Goal: Information Seeking & Learning: Check status

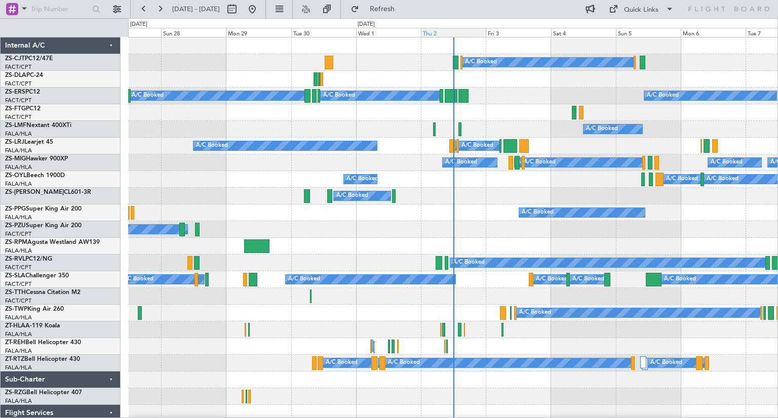
click at [448, 35] on div "Thu 2" at bounding box center [453, 32] width 65 height 9
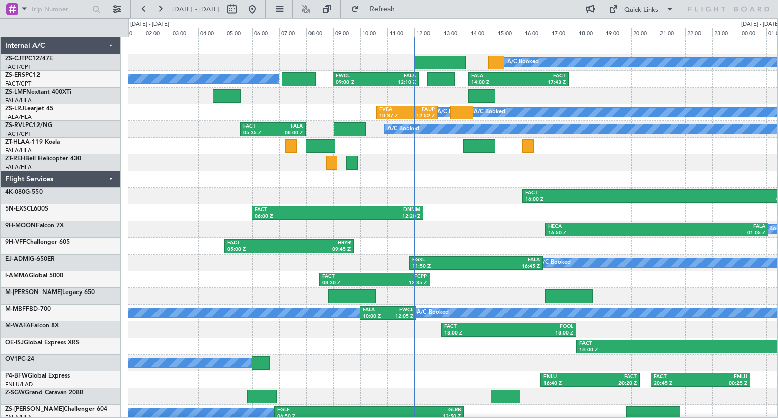
click at [553, 169] on div at bounding box center [452, 162] width 649 height 17
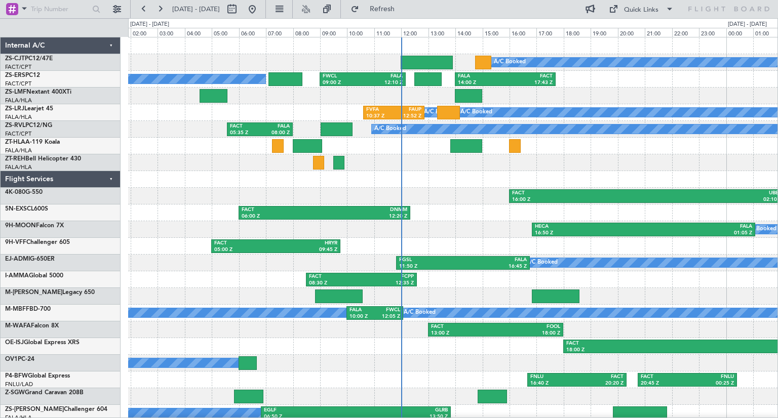
click at [637, 179] on div at bounding box center [452, 179] width 649 height 17
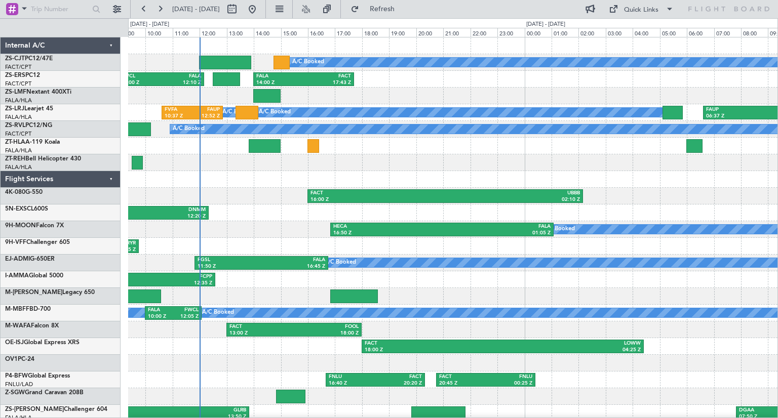
click at [489, 161] on div at bounding box center [452, 162] width 649 height 17
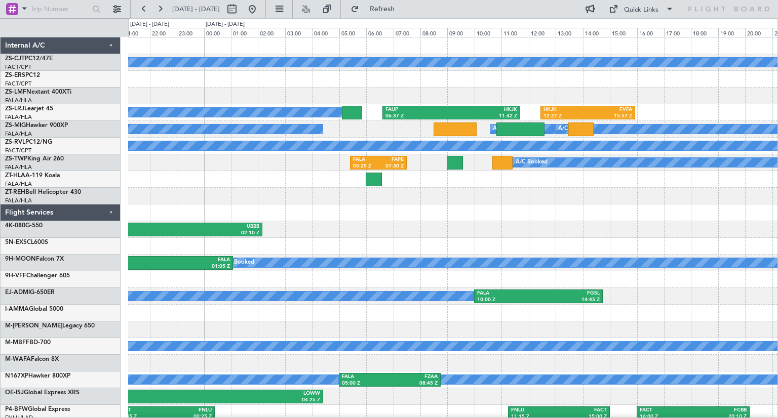
click at [392, 218] on div at bounding box center [452, 213] width 649 height 17
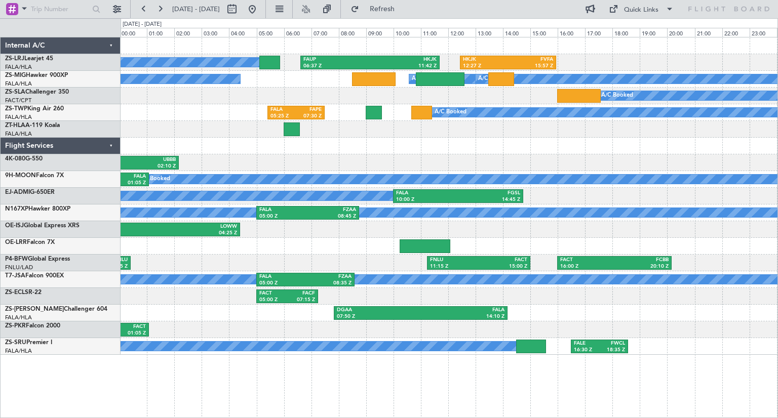
click at [600, 157] on div "A/C Booked A/C Booked A/C Booked FAUP 06:37 Z HKJK 11:42 Z HKJK 12:27 Z FVFA 15…" at bounding box center [449, 196] width 657 height 318
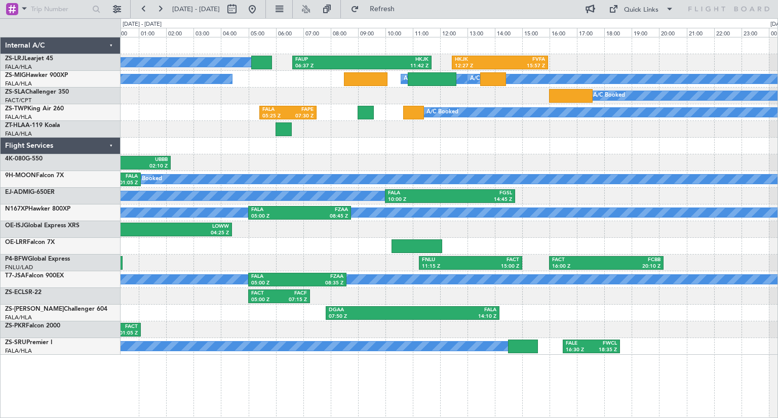
click at [618, 157] on div "A/C Booked A/C Booked A/C Booked FAUP 06:37 Z HKJK 11:42 Z HKJK 12:27 Z FVFA 15…" at bounding box center [449, 196] width 657 height 318
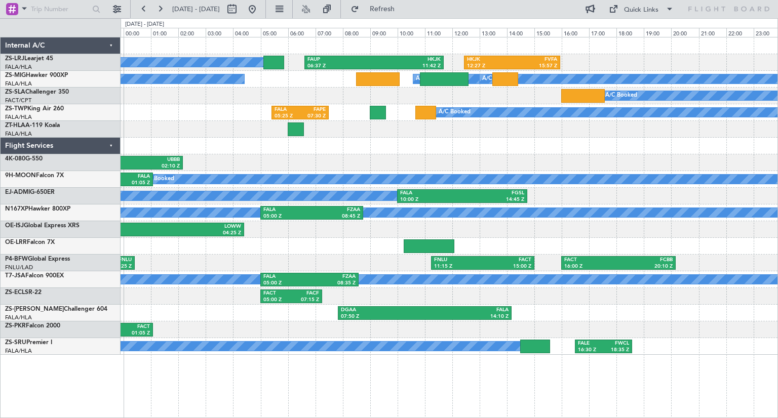
click at [688, 165] on div "A/C Booked A/C Booked A/C Booked FAUP 06:37 Z HKJK 11:42 Z HKJK 12:27 Z FVFA 15…" at bounding box center [449, 196] width 657 height 318
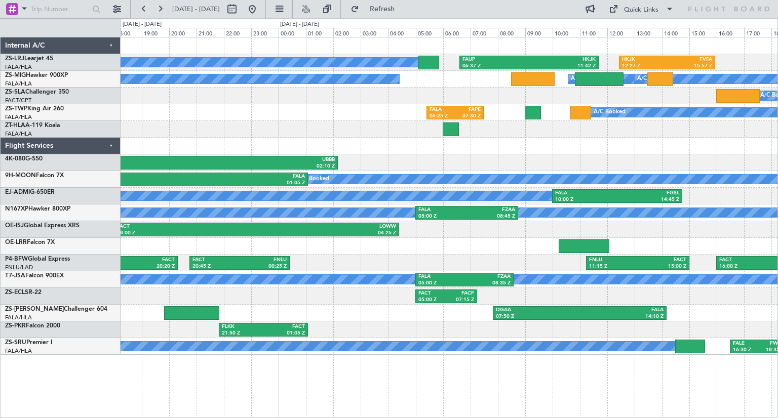
click at [431, 252] on div at bounding box center [449, 246] width 657 height 17
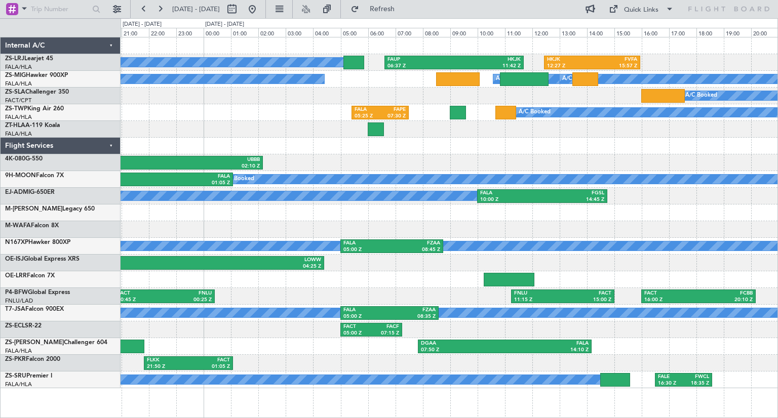
click at [571, 240] on div "A/C Booked A/C Booked A/C Booked FAUP 06:37 Z HKJK 11:42 Z HKJK 12:27 Z FVFA 15…" at bounding box center [449, 212] width 657 height 351
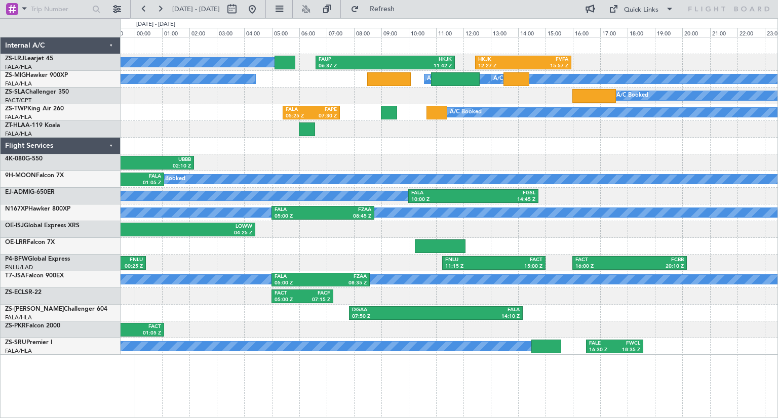
click at [424, 156] on div "FACT 16:00 Z UBBB 02:10 Z" at bounding box center [449, 162] width 657 height 17
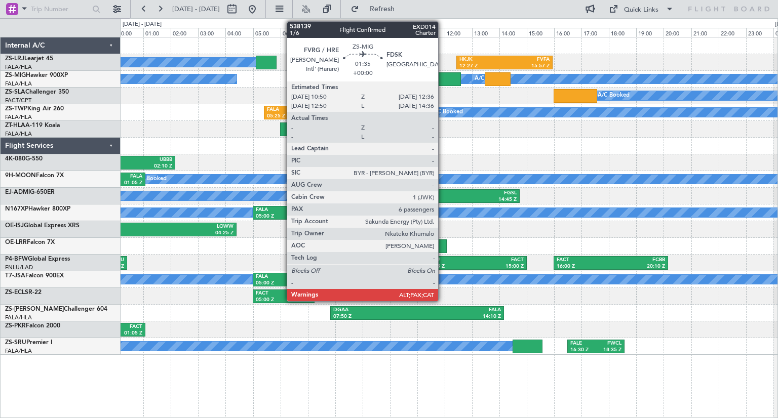
click at [443, 75] on div at bounding box center [436, 79] width 49 height 14
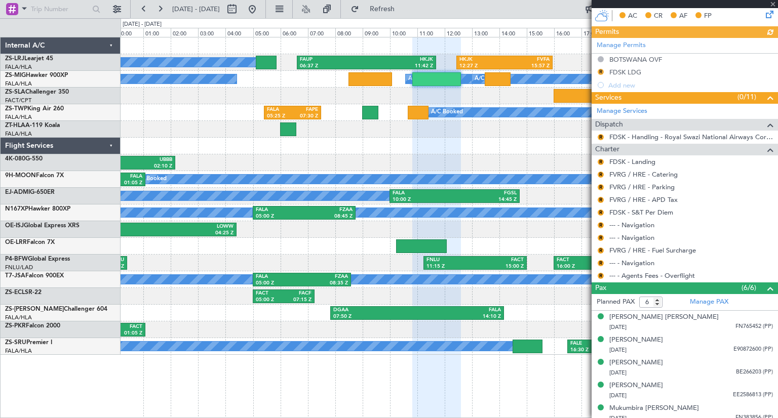
scroll to position [264, 0]
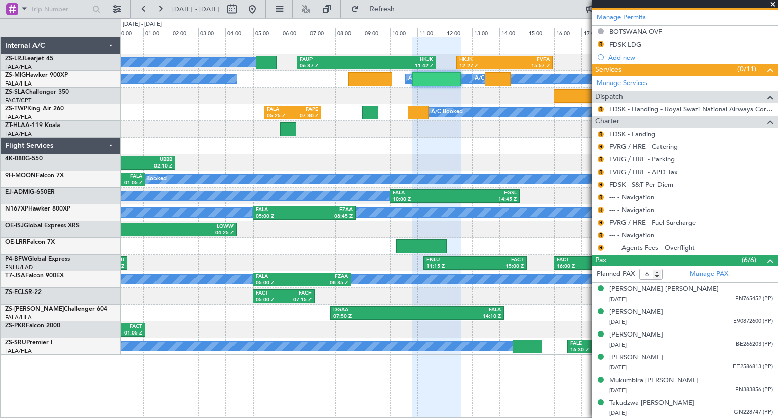
click at [771, 5] on span at bounding box center [773, 4] width 10 height 9
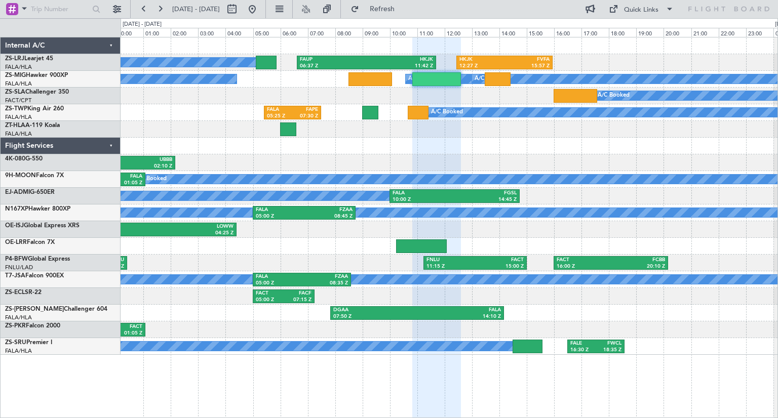
type input "0"
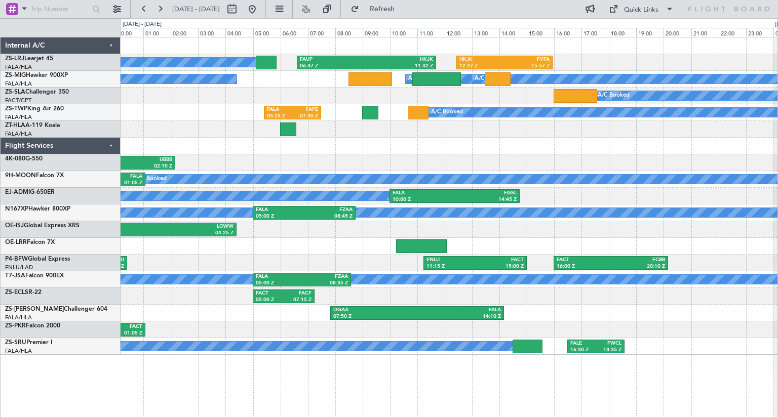
scroll to position [0, 0]
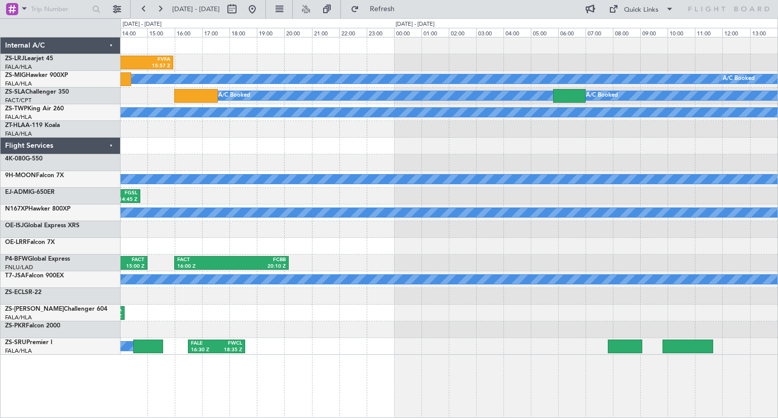
click at [296, 199] on div "HKJK 12:27 Z FVFA 15:57 Z FAUP 06:37 Z HKJK 11:42 Z A/C Booked A/C Booked A/C B…" at bounding box center [449, 196] width 657 height 318
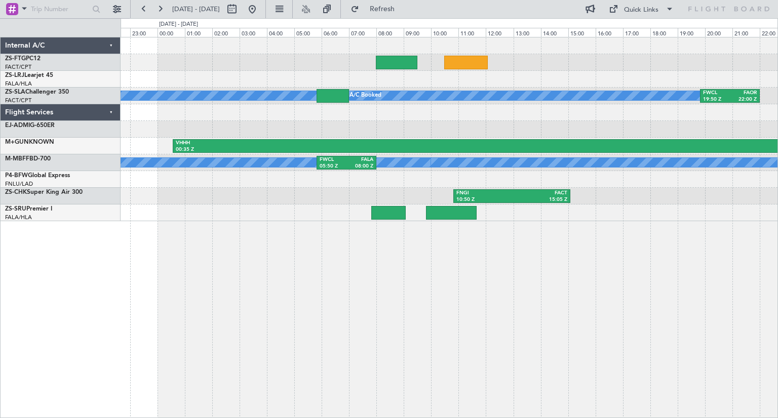
click at [448, 231] on div "A/C Booked A/C Booked FWCL 19:50 Z FAOR 22:00 Z VHHH 00:35 Z FAOR 11:25 Z A/C B…" at bounding box center [449, 227] width 657 height 381
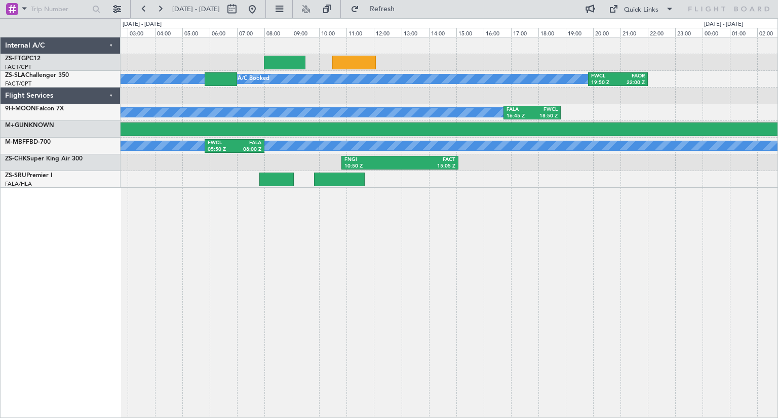
click at [480, 280] on div "A/C Booked A/C Booked FWCL 19:50 Z FAOR 22:00 Z A/C Booked FALA 16:45 Z FWCL 18…" at bounding box center [449, 227] width 657 height 381
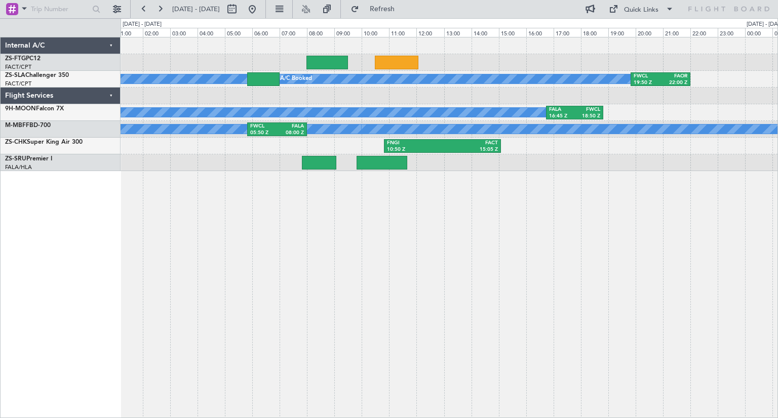
click at [592, 44] on div at bounding box center [449, 45] width 657 height 17
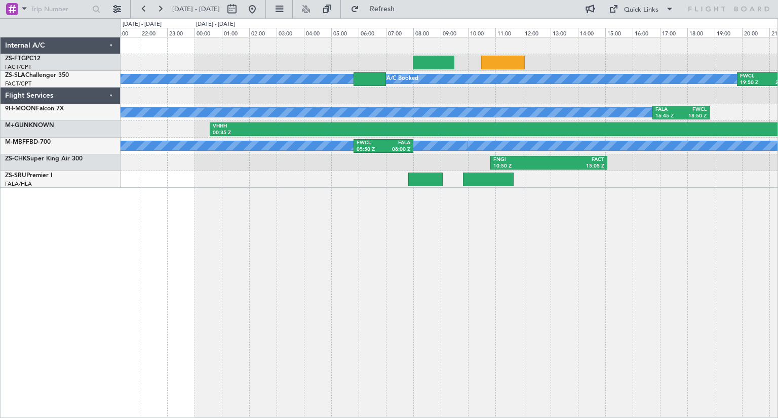
click at [439, 275] on div "A/C Booked A/C Booked FWCL 19:50 Z FAOR 22:00 Z A/C Booked FALA 16:45 Z FWCL 18…" at bounding box center [449, 227] width 657 height 381
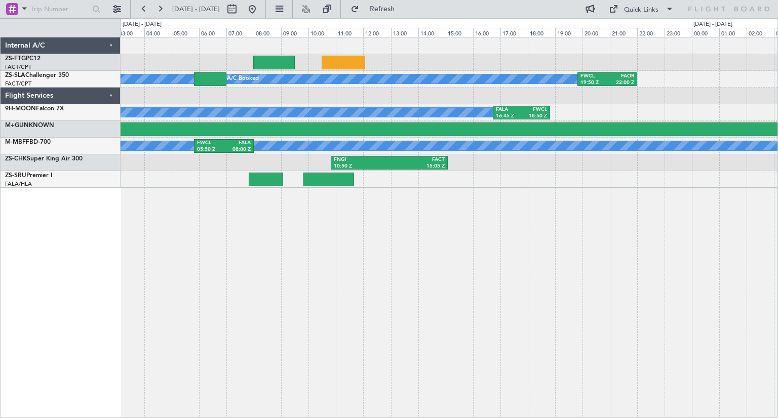
click at [354, 272] on div "A/C Booked A/C Booked FWCL 19:50 Z FAOR 22:00 Z A/C Booked FALA 16:45 Z FWCL 18…" at bounding box center [449, 227] width 657 height 381
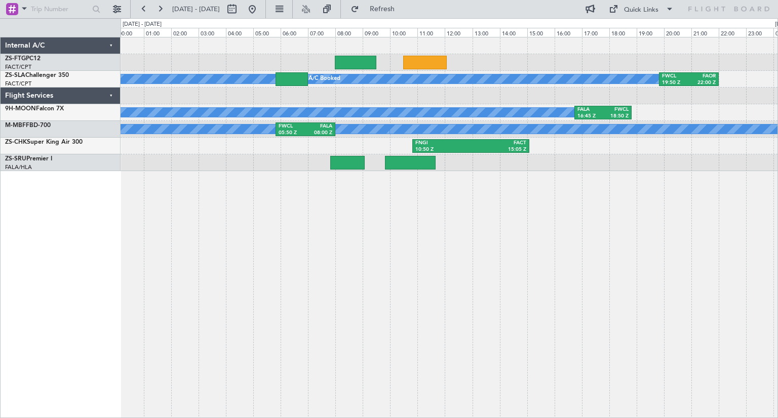
click at [373, 281] on div "A/C Booked A/C Booked FWCL 19:50 Z FAOR 22:00 Z A/C Booked FALA 16:45 Z FWCL 18…" at bounding box center [449, 227] width 657 height 381
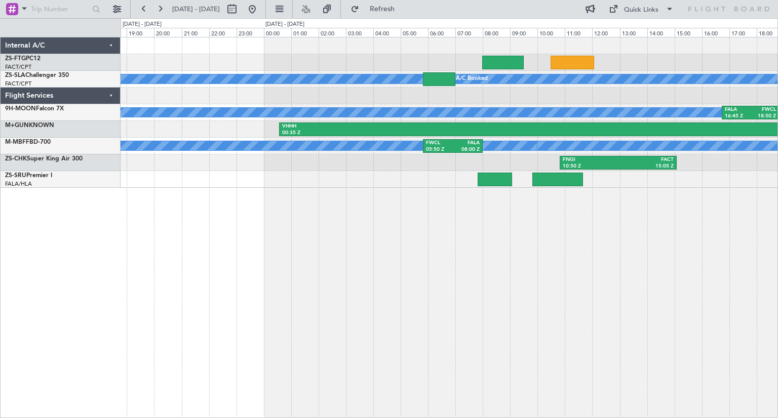
click at [778, 231] on div "A/C Booked A/C Booked FWCL 19:50 Z FAOR 22:00 Z A/C Booked FALA 16:45 Z FWCL 18…" at bounding box center [389, 218] width 778 height 400
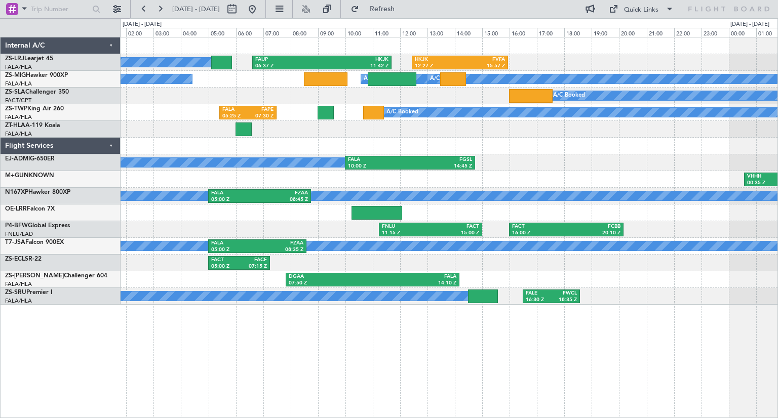
click at [577, 272] on div "FAUP 06:37 Z HKJK 11:42 Z HKJK 12:27 Z FVFA 15:57 Z A/C Booked A/C Booked A/C B…" at bounding box center [449, 170] width 657 height 267
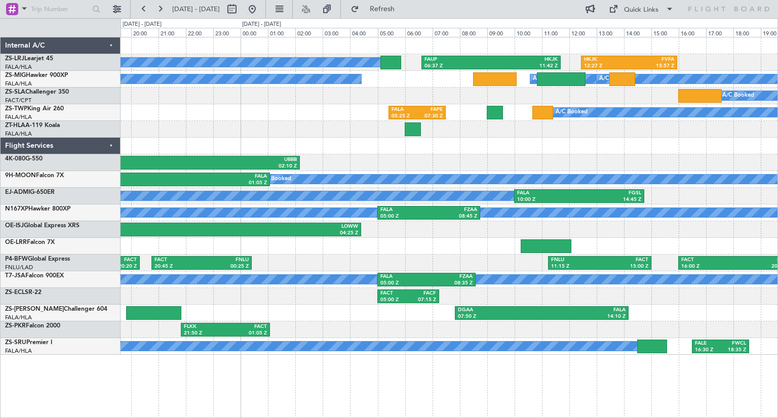
click at [419, 179] on div "FAUP 06:37 Z HKJK 11:42 Z HKJK 12:27 Z FVFA 15:57 Z A/C Booked A/C Booked A/C B…" at bounding box center [449, 196] width 657 height 318
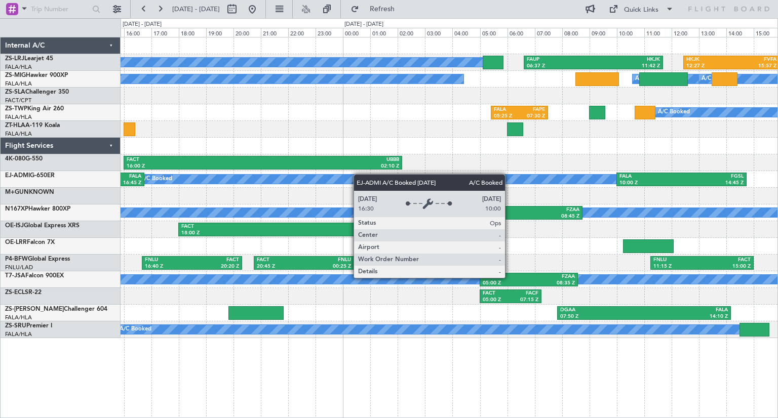
click at [595, 179] on div "FAUP 06:37 Z HKJK 11:42 Z HKJK 12:27 Z FVFA 15:57 Z A/C Booked A/C Booked A/C B…" at bounding box center [449, 187] width 657 height 301
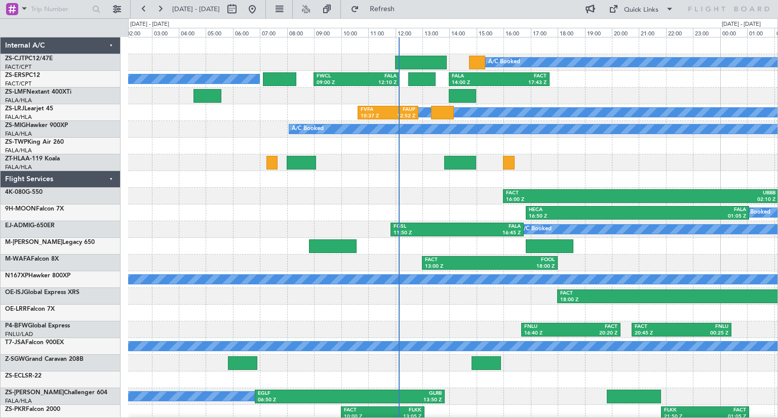
click at [559, 205] on div "A/C Booked FALA 14:00 Z FACT 17:43 Z FWCL 09:00 Z FALA 12:10 Z A/C Booked A/C B…" at bounding box center [452, 237] width 649 height 401
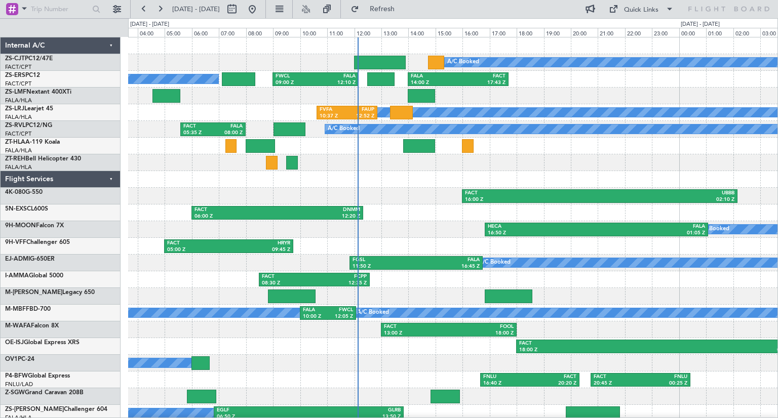
click at [374, 222] on div "A/C Booked FALA 14:00 Z FACT 17:43 Z FWCL 09:00 Z FALA 12:10 Z A/C Booked A/C B…" at bounding box center [452, 254] width 649 height 435
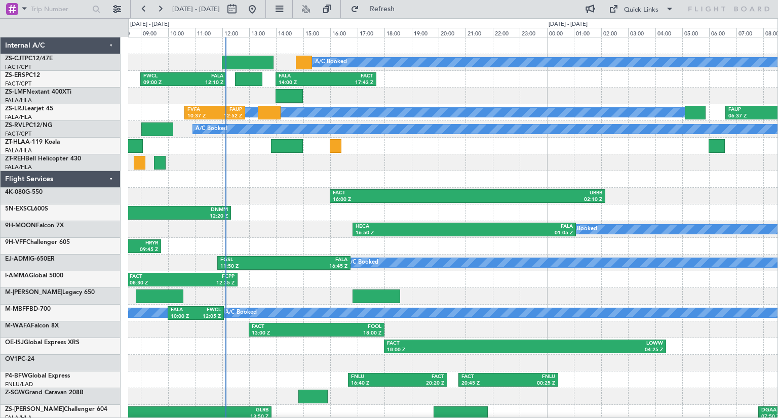
click at [214, 196] on div "A/C Booked FALA 14:00 Z FACT 17:43 Z FWCL 09:00 Z FALA 12:10 Z A/C Booked A/C B…" at bounding box center [452, 254] width 649 height 435
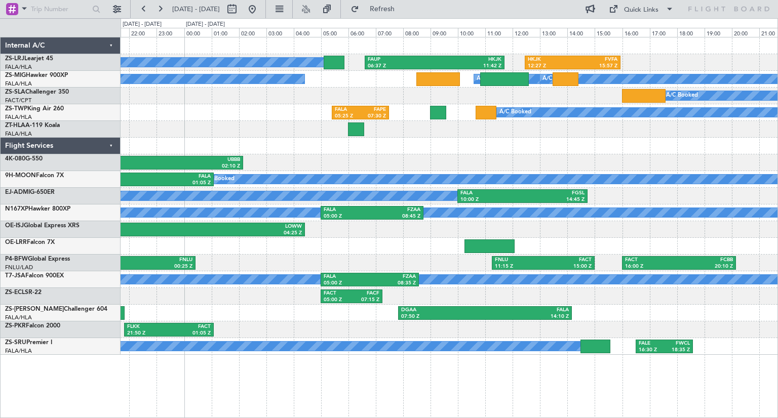
click at [486, 169] on div "FACT 16:00 Z UBBB 02:10 Z" at bounding box center [449, 162] width 657 height 17
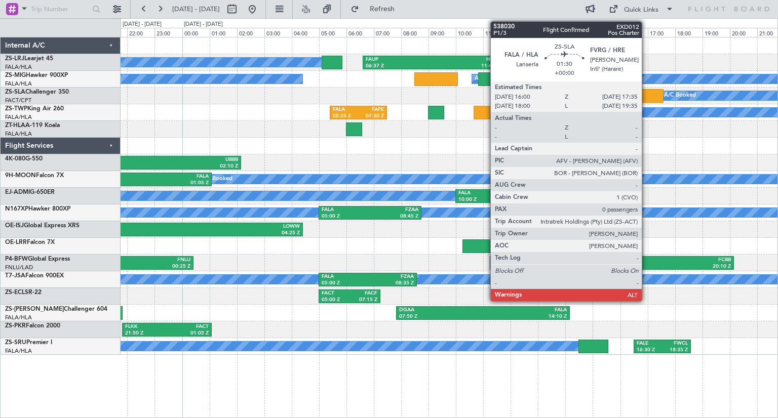
click at [646, 98] on div at bounding box center [642, 96] width 44 height 14
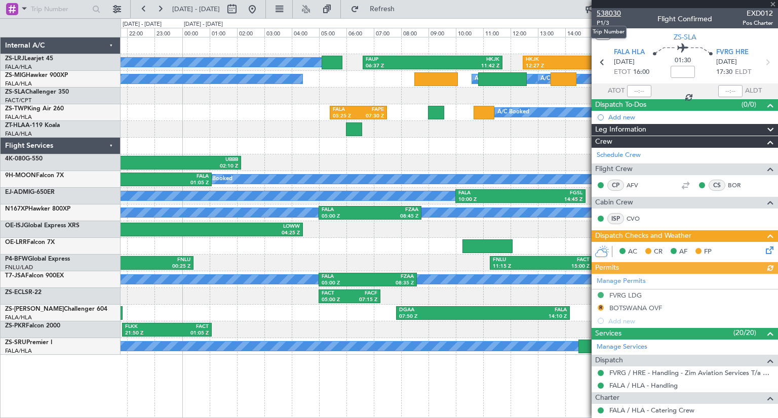
click at [611, 14] on span "538030" at bounding box center [609, 13] width 24 height 11
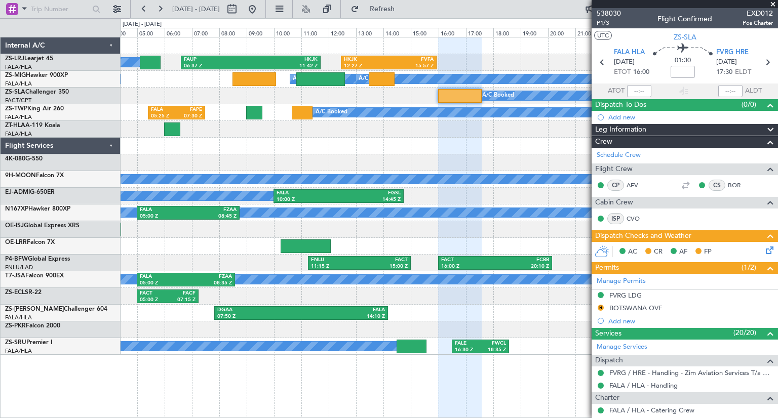
click at [361, 153] on div at bounding box center [449, 146] width 657 height 17
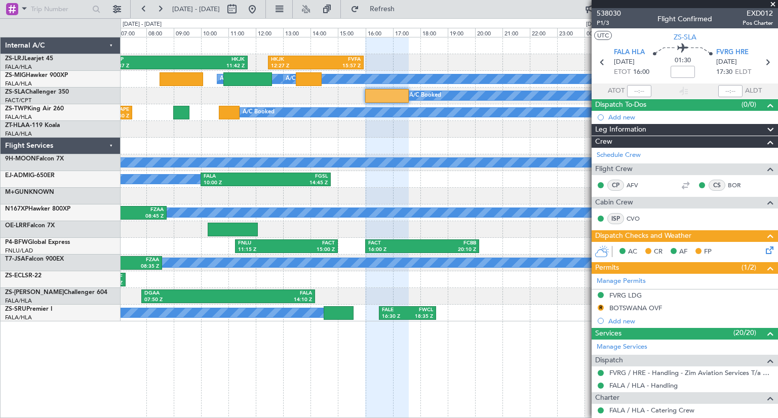
click at [490, 356] on div "FAUP 06:37 Z HKJK 11:42 Z HKJK 12:27 Z FVFA 15:57 Z A/C Booked A/C Booked A/C B…" at bounding box center [449, 227] width 657 height 381
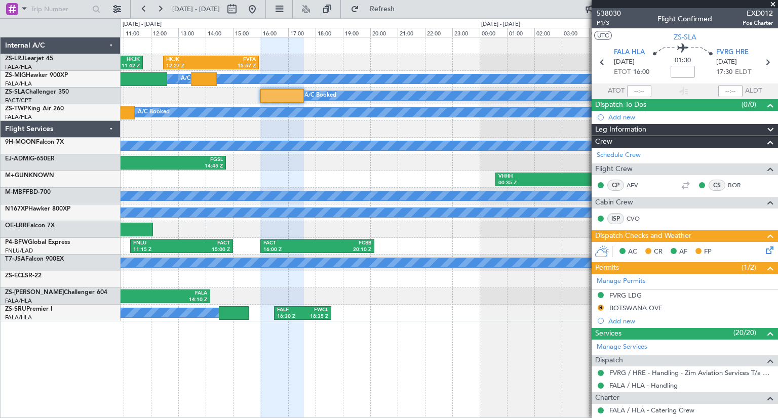
click at [409, 321] on div "FAUP 06:37 Z HKJK 11:42 Z HKJK 12:27 Z FVFA 15:57 Z A/C Booked A/C Booked A/C B…" at bounding box center [449, 227] width 657 height 381
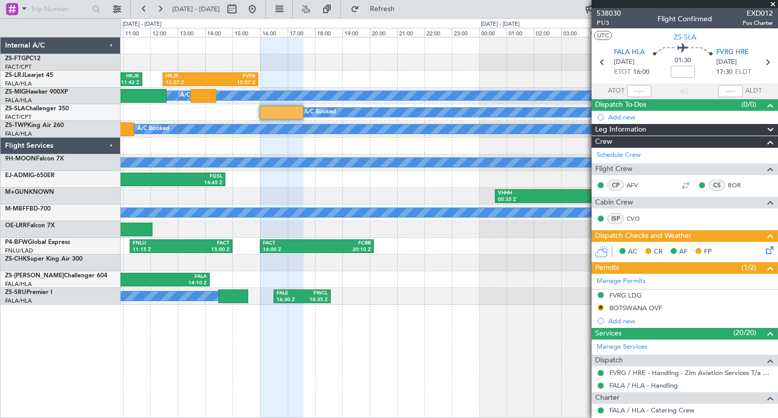
click at [776, 6] on span at bounding box center [773, 4] width 10 height 9
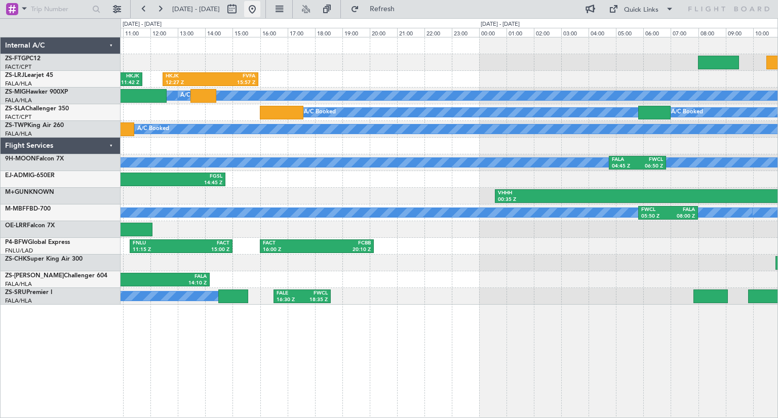
click at [260, 14] on button at bounding box center [252, 9] width 16 height 16
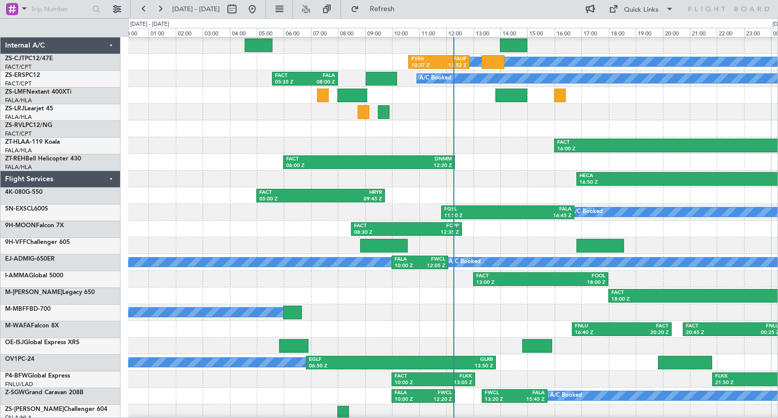
scroll to position [53, 0]
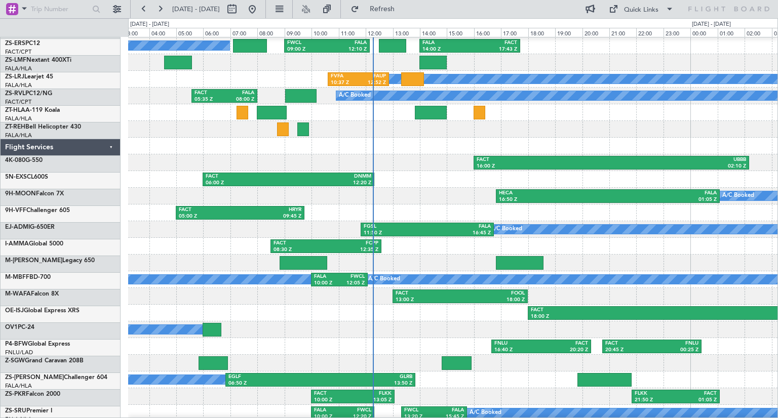
click at [104, 148] on div "A/C Booked FALA 14:00 Z FACT 17:43 Z FWCL 09:00 Z FALA 12:10 Z A/C Booked A/C B…" at bounding box center [389, 218] width 778 height 400
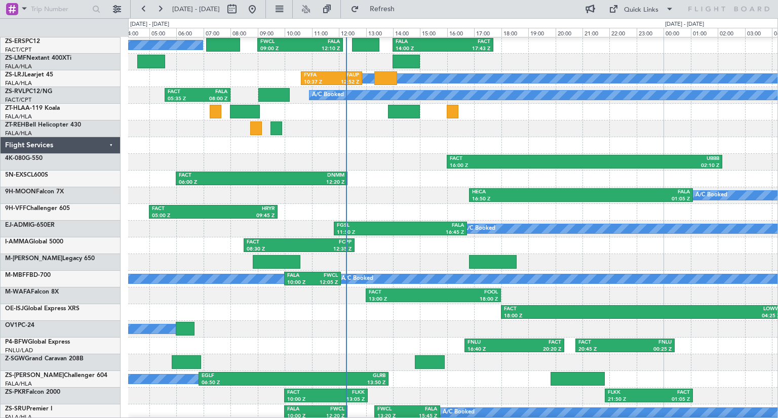
scroll to position [15, 0]
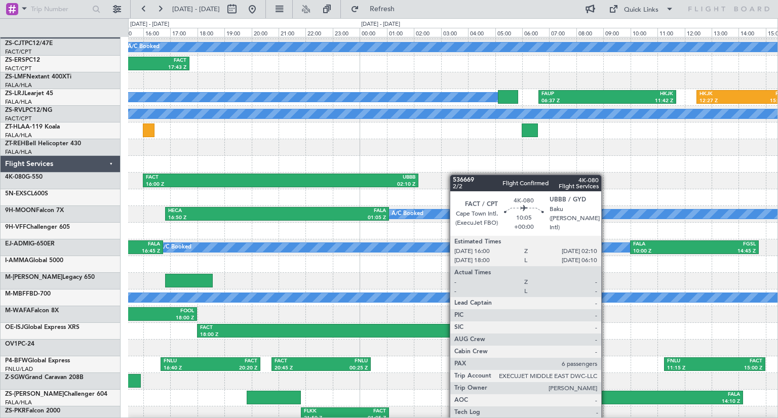
click at [222, 189] on div "FACT 16:00 Z UBBB 02:10 Z" at bounding box center [452, 181] width 649 height 17
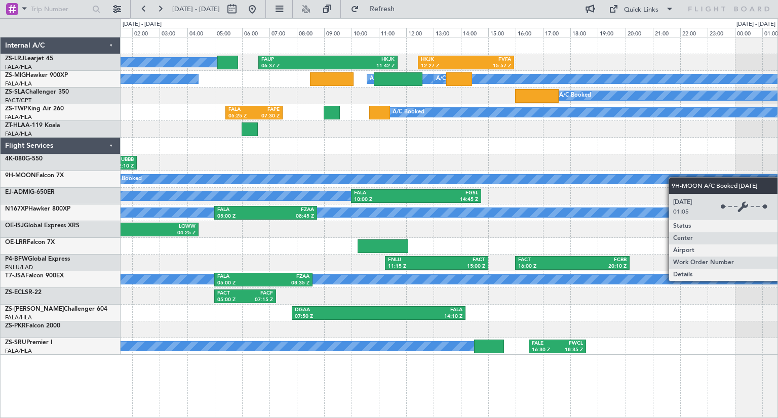
click at [653, 184] on div "A/C Booked A/C Booked A/C Booked FAUP 06:37 Z HKJK 11:42 Z HKJK 12:27 Z FVFA 15…" at bounding box center [449, 196] width 657 height 318
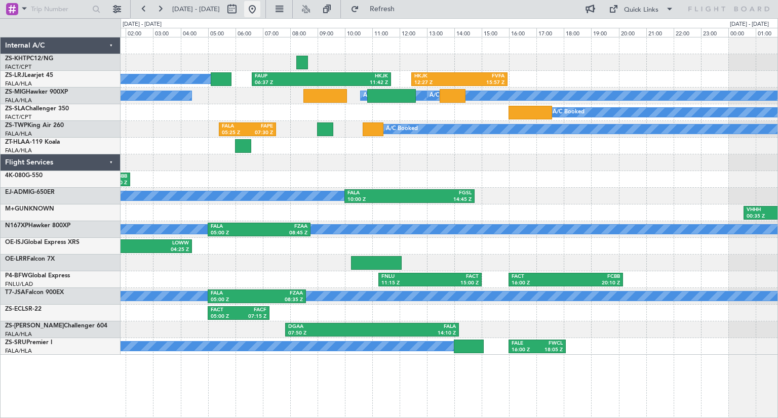
click at [260, 12] on button at bounding box center [252, 9] width 16 height 16
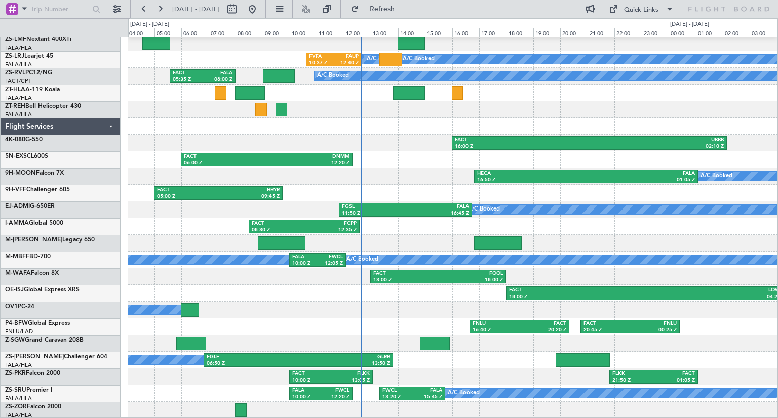
scroll to position [50, 0]
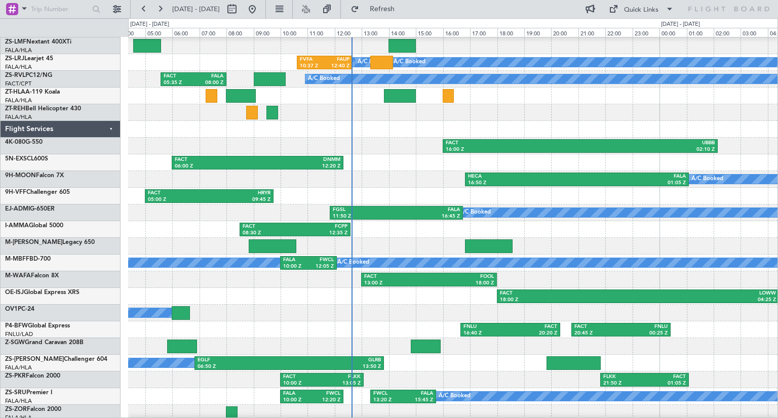
click at [573, 281] on div "FACT 13:00 Z FOOL 18:00 Z" at bounding box center [452, 279] width 649 height 17
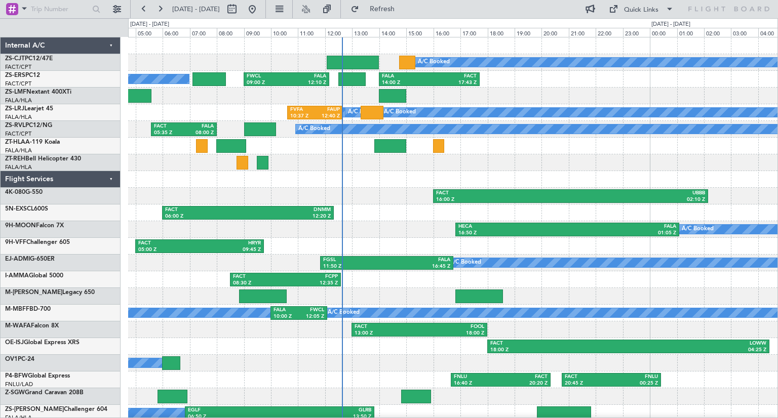
click at [535, 163] on div at bounding box center [452, 162] width 649 height 17
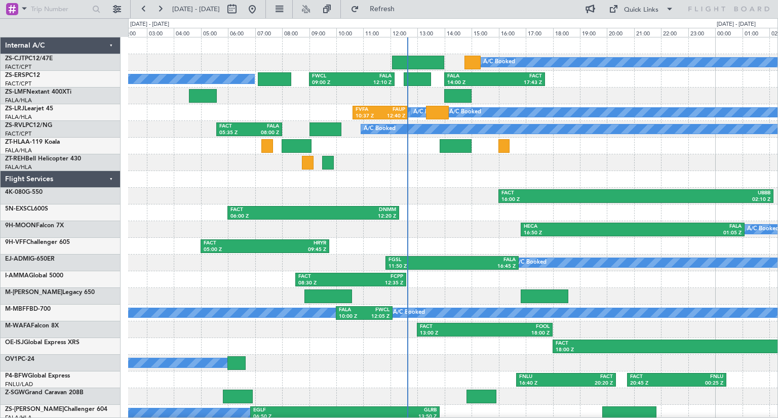
click at [441, 202] on div "A/C Booked FALA 14:00 Z FACT 17:43 Z FWCL 09:00 Z FALA 12:10 Z A/C Booked A/C B…" at bounding box center [452, 254] width 649 height 435
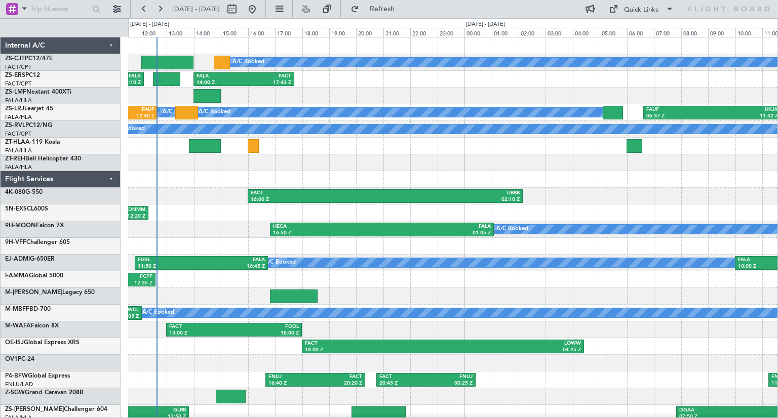
click at [442, 170] on div at bounding box center [452, 162] width 649 height 17
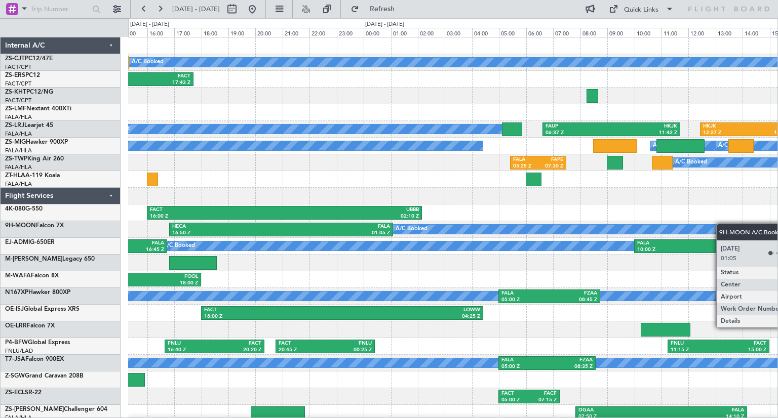
scroll to position [5, 0]
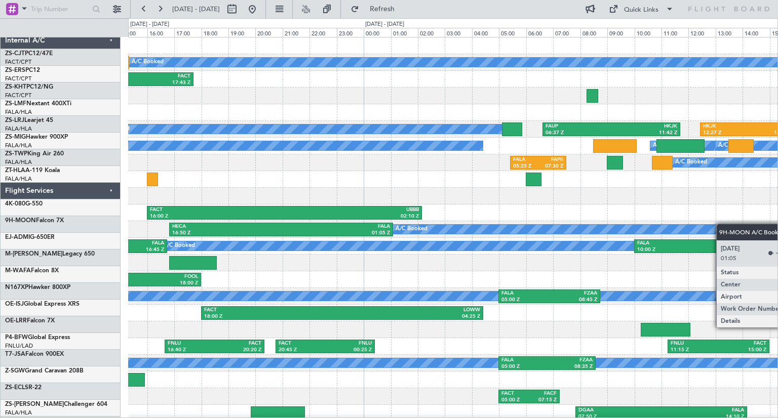
click at [496, 221] on div "A/C Booked HECA 16:50 Z FALA 01:05 Z A/C Booked" at bounding box center [452, 229] width 649 height 17
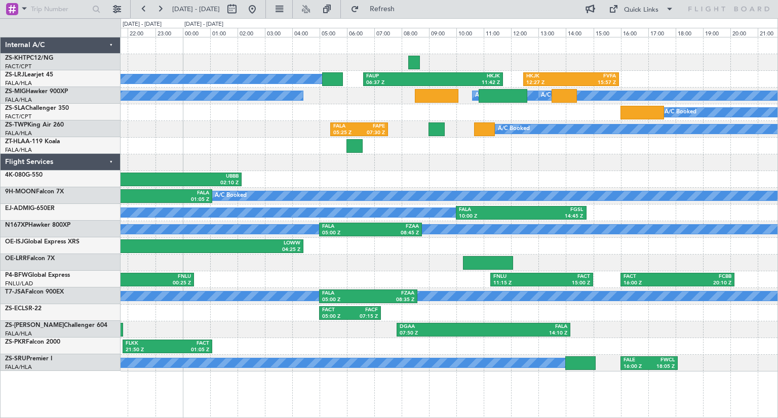
scroll to position [0, 0]
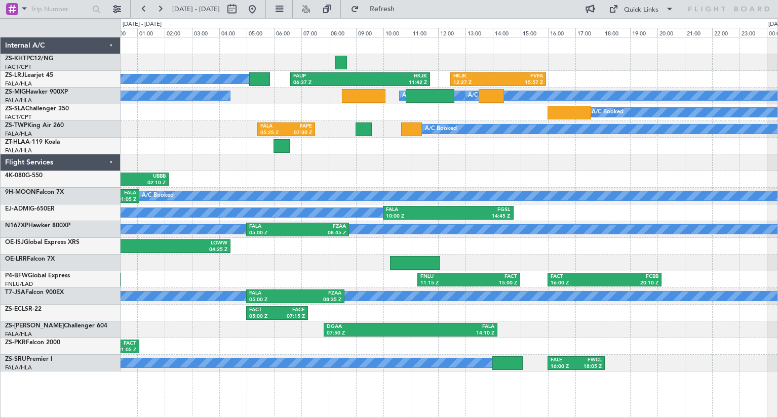
click at [588, 168] on div at bounding box center [449, 162] width 657 height 17
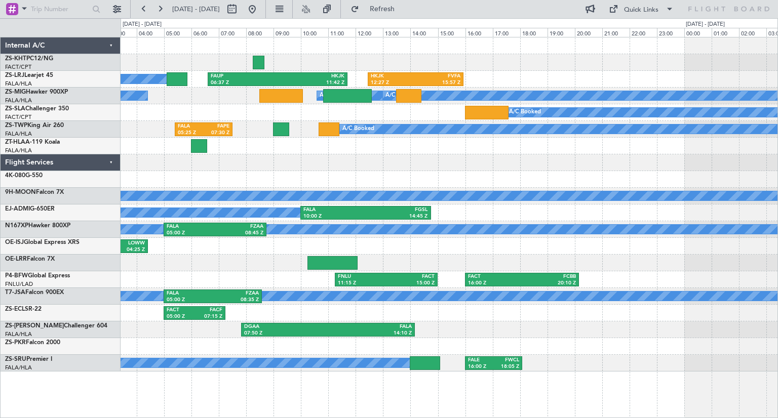
click at [352, 163] on div at bounding box center [449, 162] width 657 height 17
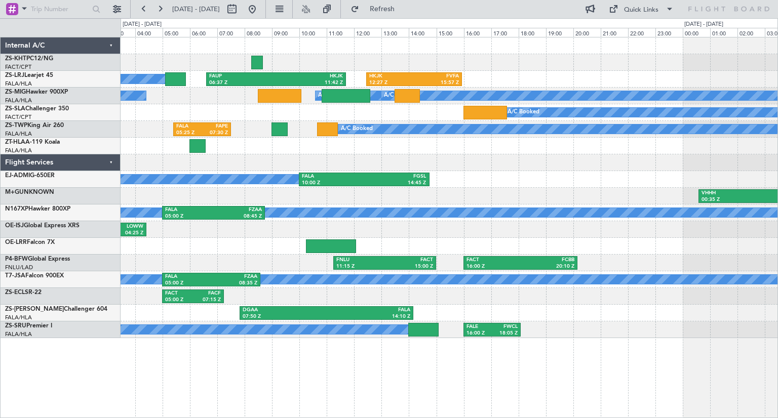
click at [561, 174] on div "A/C Booked A/C Booked A/C Booked FAUP 06:37 Z HKJK 11:42 Z HKJK 12:27 Z FVFA 15…" at bounding box center [449, 187] width 657 height 301
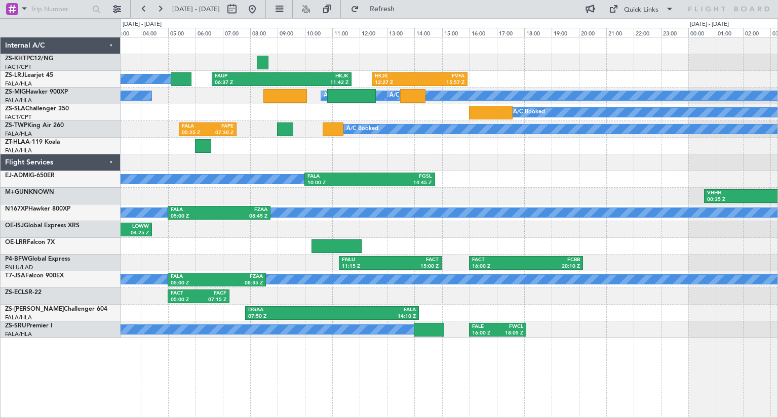
click at [575, 169] on div at bounding box center [449, 162] width 657 height 17
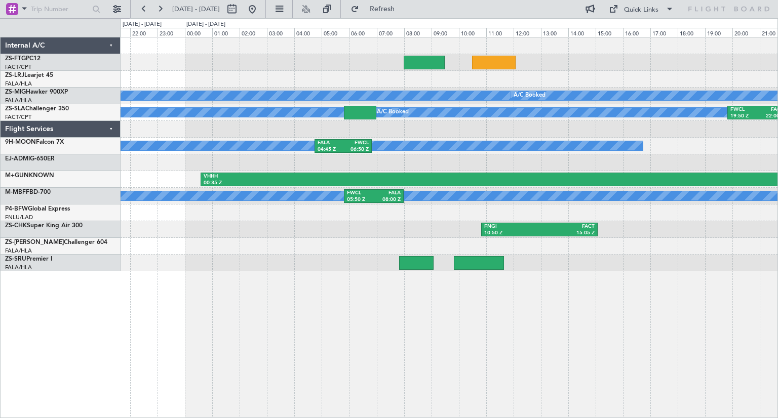
click at [460, 187] on div "HKJK 12:27 Z FVFA 15:57 Z A/C Booked A/C Booked A/C Booked A/C Booked A/C Booke…" at bounding box center [449, 154] width 657 height 234
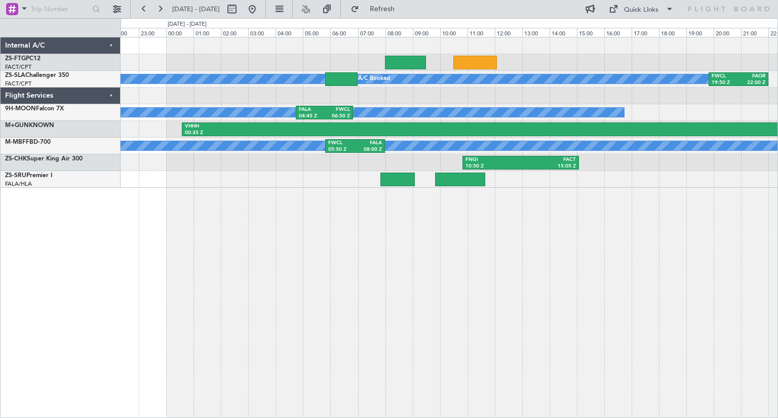
click at [588, 223] on div "A/C Booked A/C Booked FWCL 19:50 Z FAOR 22:00 Z A/C Booked A/C Booked FALA 04:4…" at bounding box center [449, 227] width 657 height 381
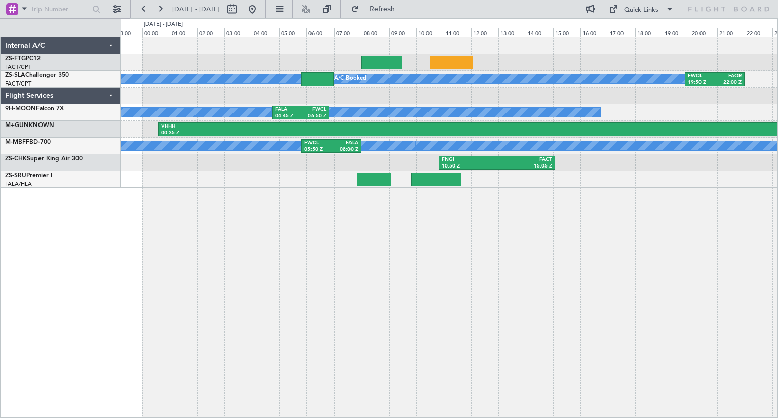
click at [564, 229] on div "A/C Booked A/C Booked FWCL 19:50 Z FAOR 22:00 Z A/C Booked A/C Booked FALA 04:4…" at bounding box center [449, 227] width 657 height 381
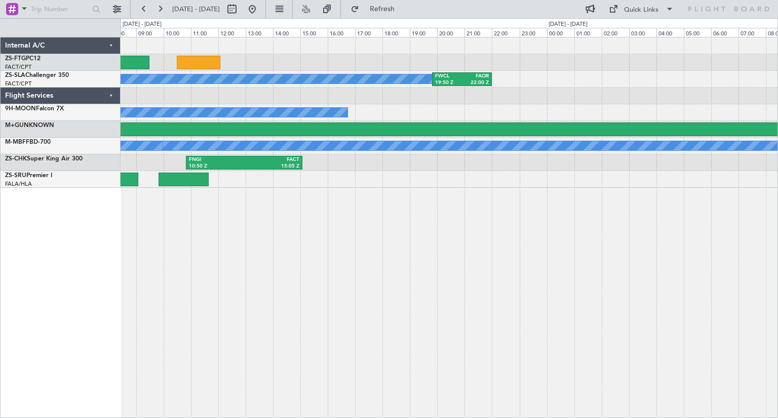
click at [282, 254] on div "A/C Booked FWCL 19:50 Z FAOR 22:00 Z FAOR 11:10 Z DNAA 17:00 Z A/C Booked A/C B…" at bounding box center [449, 227] width 657 height 381
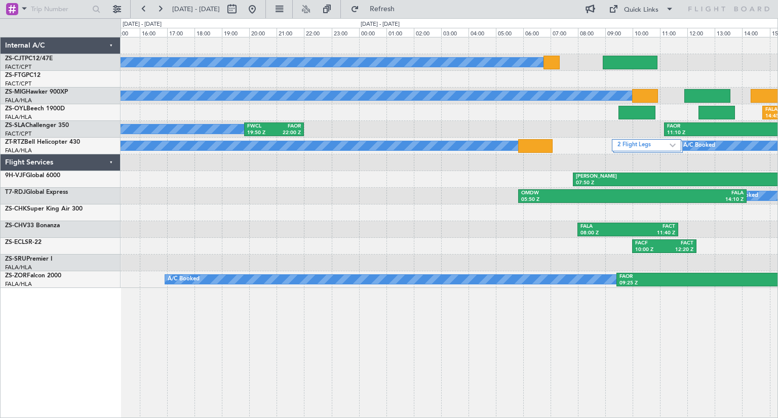
click at [420, 321] on div "A/C Booked A/C Booked A/C Booked A/C Booked A/C Booked A/C Booked FALA 14:45 Z …" at bounding box center [449, 227] width 657 height 381
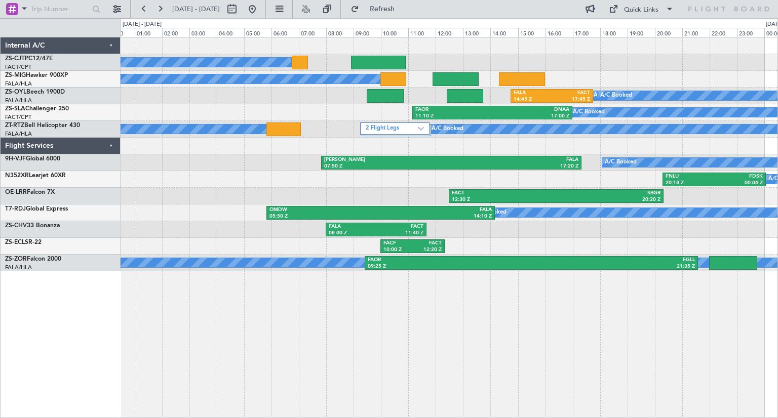
click at [606, 322] on div "A/C Booked A/C Booked A/C Booked A/C Booked A/C Booked A/C Booked FALA 14:45 Z …" at bounding box center [449, 227] width 657 height 381
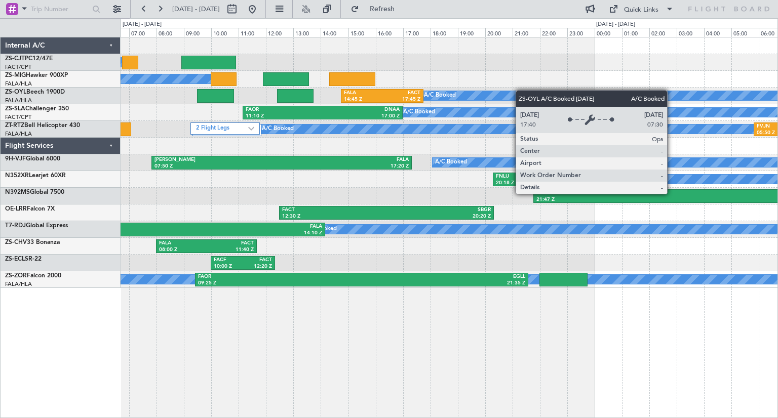
click at [520, 91] on div "A/C Booked A/C Booked A/C Booked A/C Booked A/C Booked A/C Booked A/C Booked A/…" at bounding box center [449, 162] width 657 height 251
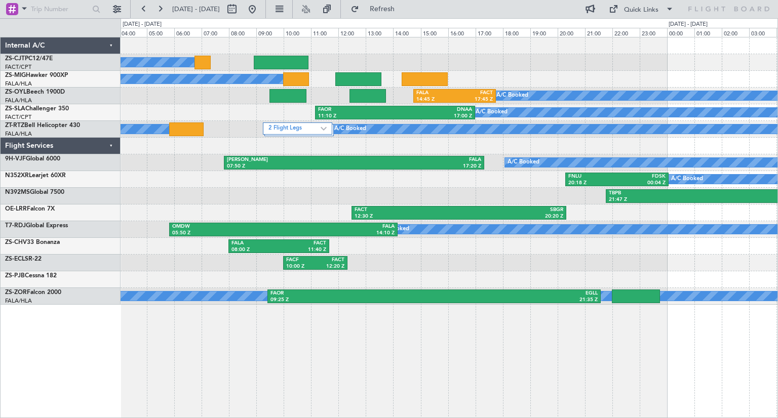
click at [292, 192] on div "A/C Booked A/C Booked A/C Booked A/C Booked A/C Booked A/C Booked A/C Booked A/…" at bounding box center [449, 170] width 657 height 267
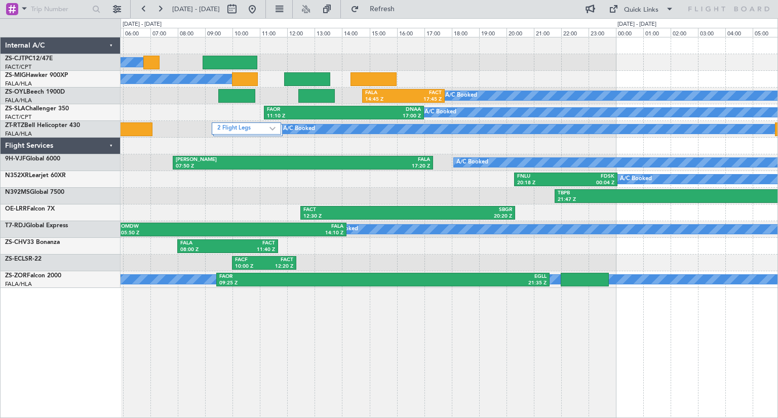
click at [478, 370] on div "A/C Booked A/C Booked A/C Booked A/C Booked A/C Booked A/C Booked A/C Booked A/…" at bounding box center [449, 227] width 657 height 381
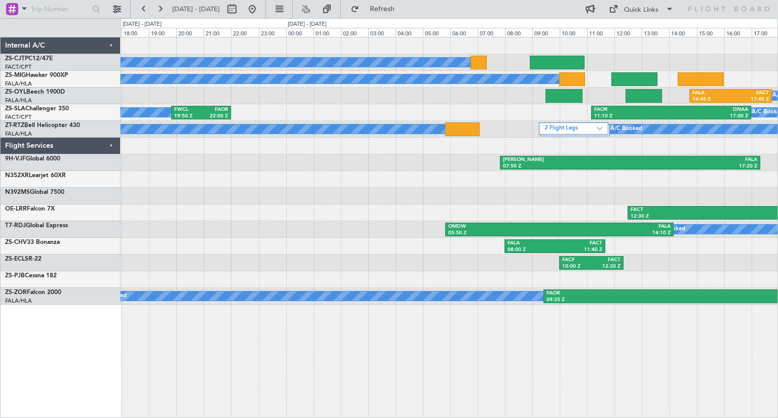
click at [618, 363] on div "A/C Booked A/C Booked A/C Booked A/C Booked A/C Booked A/C Booked A/C Booked A/…" at bounding box center [449, 227] width 657 height 381
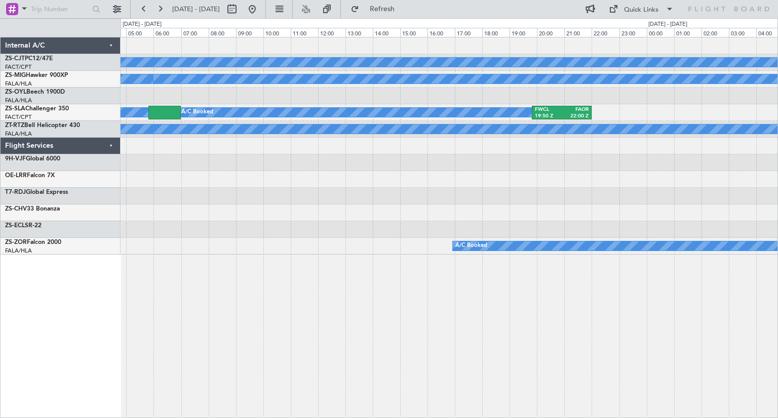
click at [657, 363] on div "A/C Booked A/C Booked A/C Booked A/C Booked FWCL 19:50 Z FAOR 22:00 Z A/C Booke…" at bounding box center [449, 227] width 657 height 381
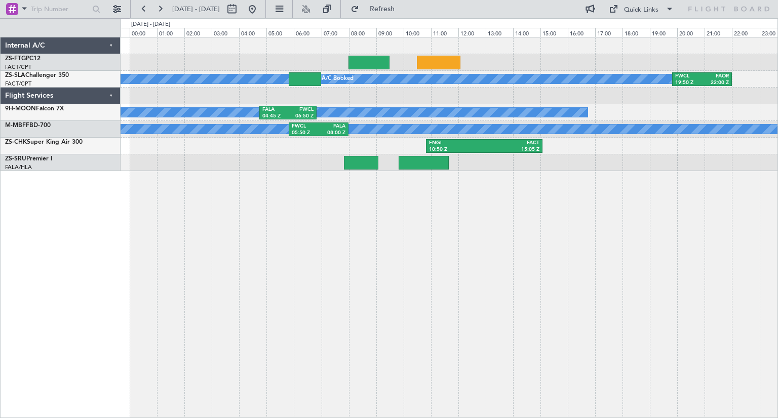
click at [566, 363] on div "FWCL 19:50 Z FAOR 22:00 Z A/C Booked A/C Booked A/C Booked A/C Booked FALA 04:4…" at bounding box center [449, 227] width 657 height 381
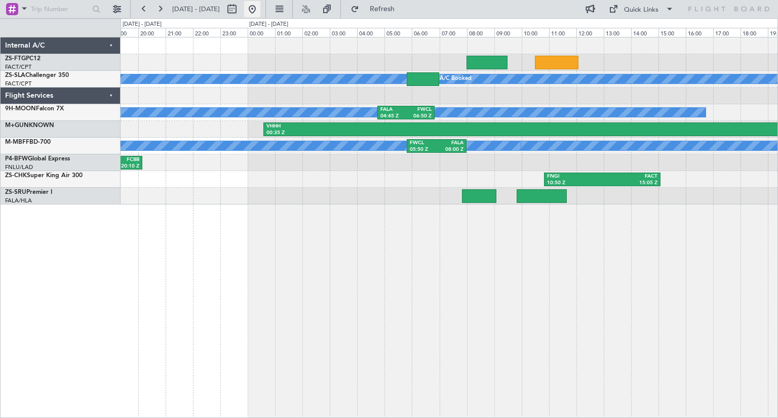
click at [260, 13] on button at bounding box center [252, 9] width 16 height 16
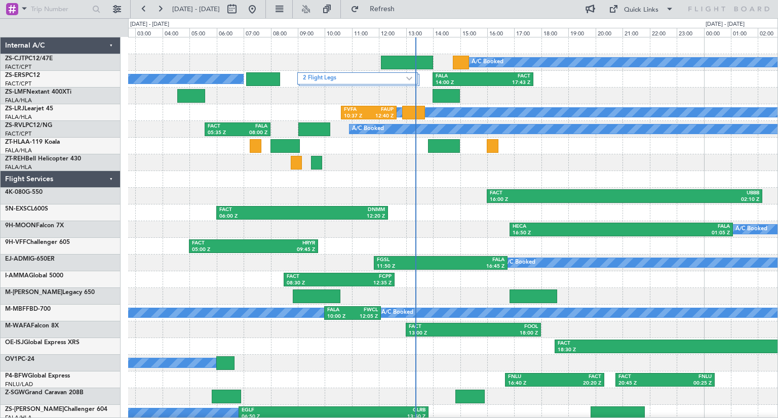
click at [550, 171] on div "A/C Booked FALA 14:00 Z FACT 17:43 Z 2 Flight Legs A/C Booked A/C Booked A/C Bo…" at bounding box center [452, 254] width 649 height 435
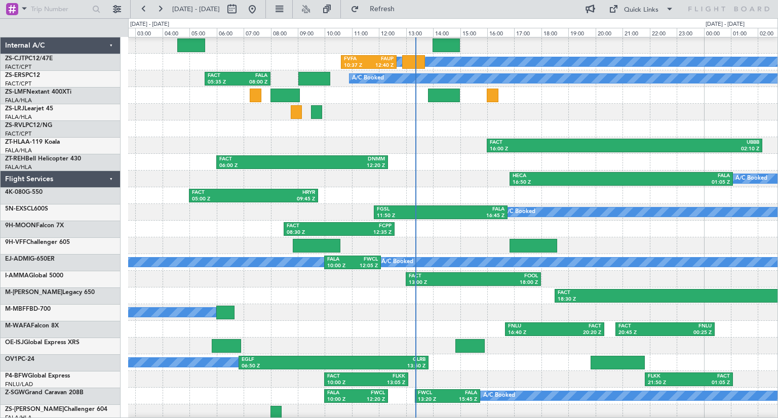
scroll to position [53, 0]
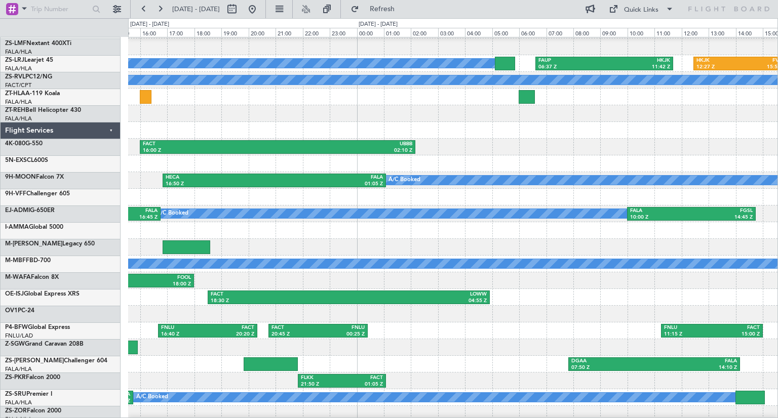
click at [237, 117] on div at bounding box center [452, 113] width 649 height 17
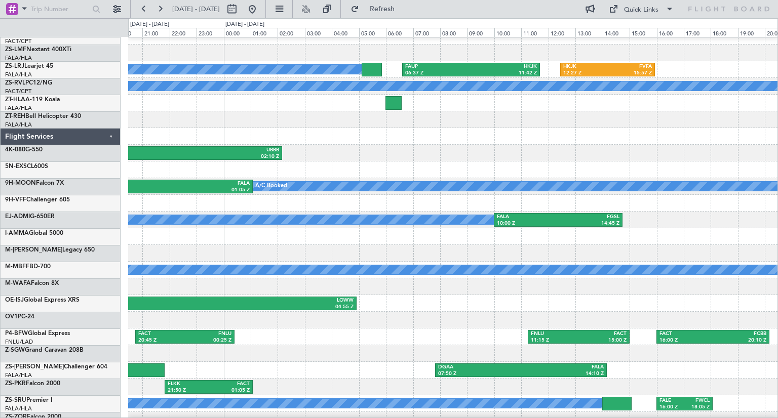
scroll to position [0, 0]
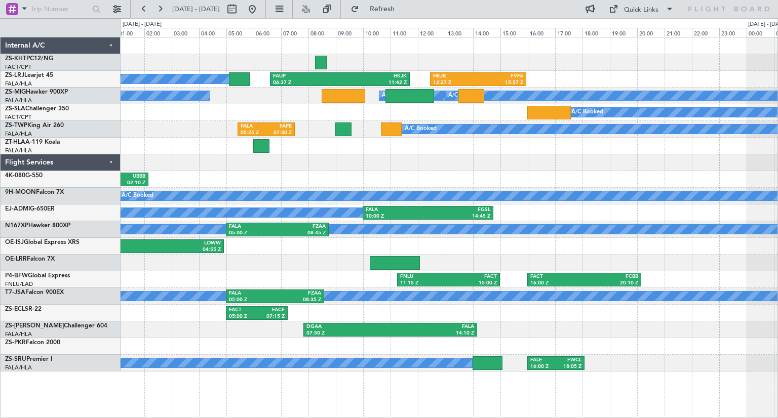
click at [414, 167] on div at bounding box center [449, 162] width 657 height 17
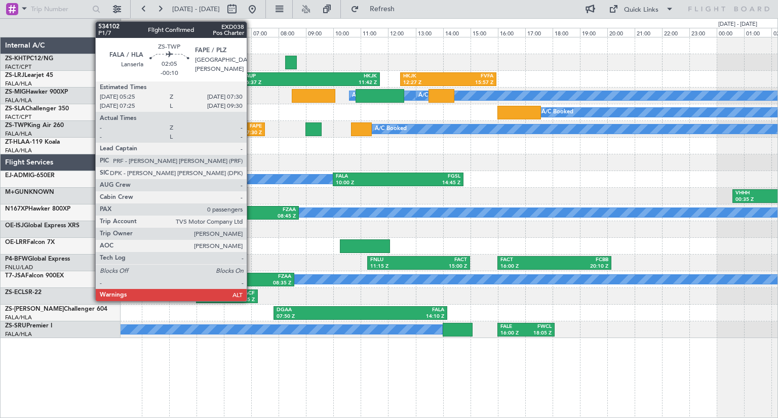
click at [251, 128] on div "FAPE" at bounding box center [249, 126] width 26 height 7
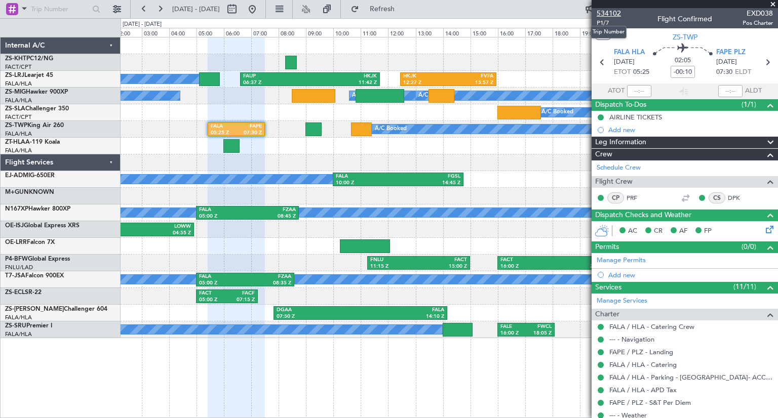
click at [610, 12] on span "534102" at bounding box center [609, 13] width 24 height 11
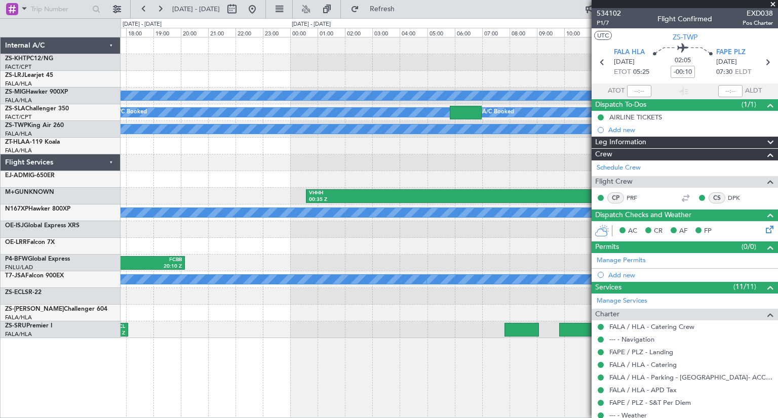
click at [65, 181] on div "HKJK 12:27 Z FVFA 15:57 Z A/C Booked A/C Booked A/C Booked A/C Booked A/C Booke…" at bounding box center [389, 218] width 778 height 400
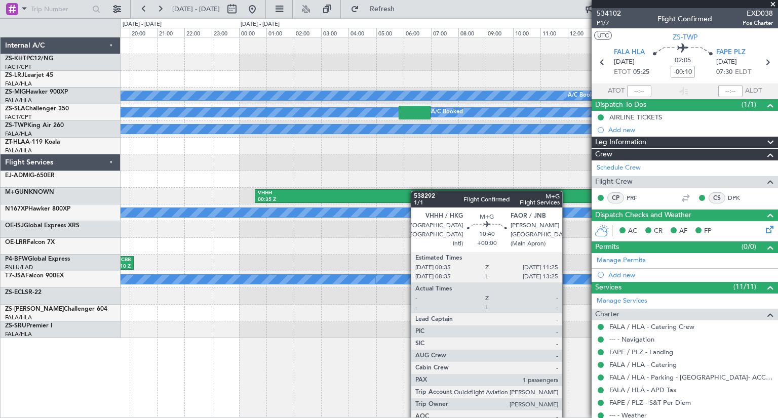
click at [79, 194] on div "HKJK 12:27 Z FVFA 15:57 Z A/C Booked A/C Booked A/C Booked A/C Booked A/C Booke…" at bounding box center [389, 218] width 778 height 400
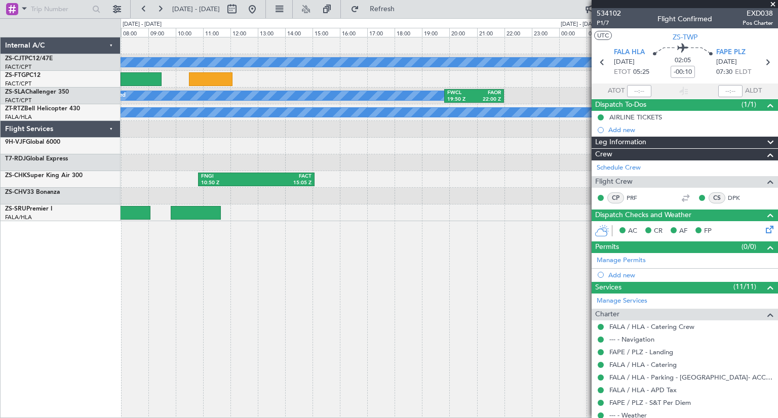
click at [177, 240] on div "A/C Booked A/C Booked FWCL 19:50 Z FAOR 22:00 Z FAOR 11:10 Z DNAA 17:00 Z A/C B…" at bounding box center [449, 227] width 657 height 381
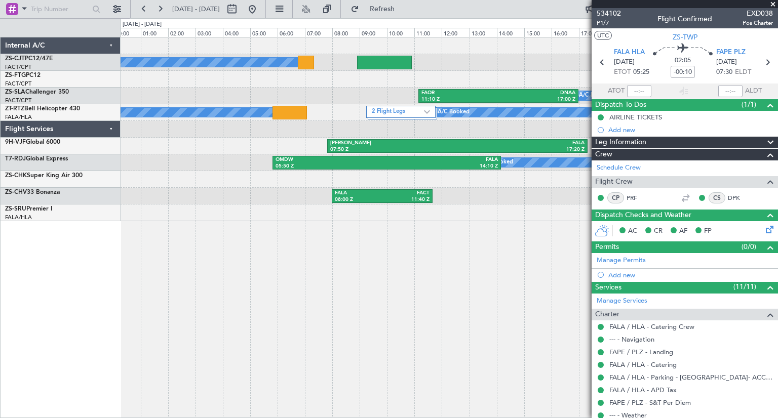
click at [288, 265] on div "A/C Booked FAOR 11:10 Z DNAA 17:00 Z A/C Booked A/C Booked FWCL 19:50 Z FAOR 22…" at bounding box center [449, 227] width 657 height 381
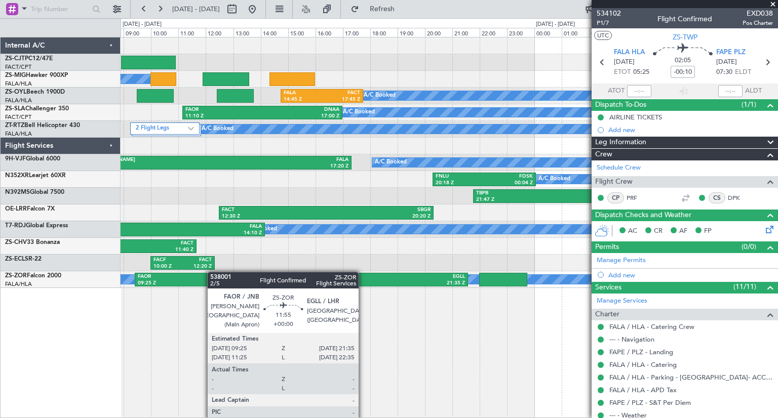
click at [114, 277] on div "A/C Booked A/C Booked A/C Booked A/C Booked A/C Booked A/C Booked A/C Booked A/…" at bounding box center [389, 218] width 778 height 400
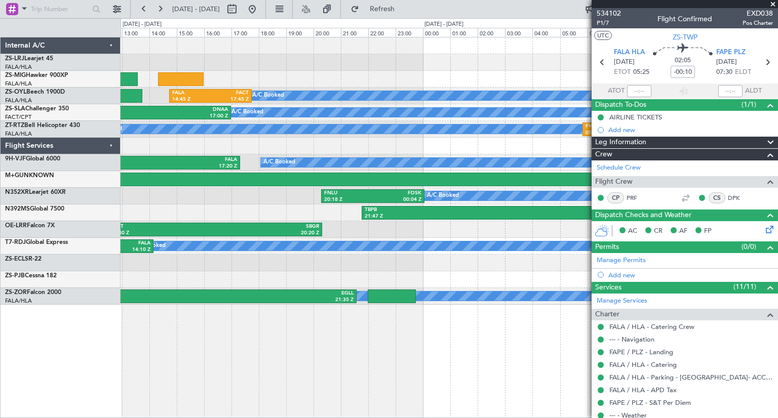
click at [143, 310] on div "FAOR 08:40 Z FACT 10:45 Z A/C Booked A/C Booked A/C Booked A/C Booked A/C Booke…" at bounding box center [449, 227] width 657 height 381
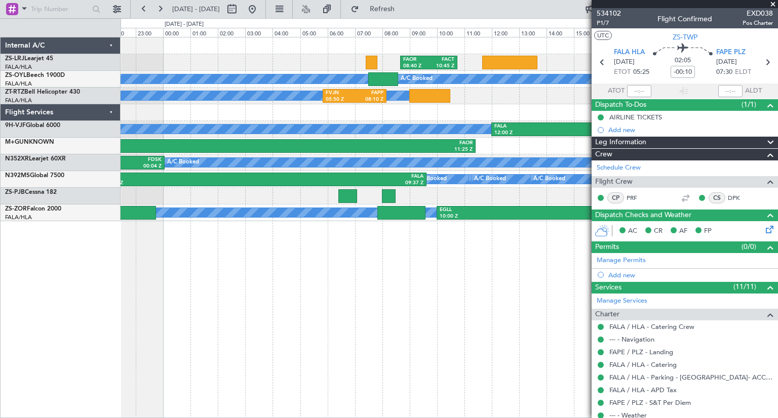
click at [255, 293] on div "FAOR 08:40 Z FACT 10:45 Z A/C Booked A/C Booked A/C Booked A/C Booked A/C Booke…" at bounding box center [449, 227] width 657 height 381
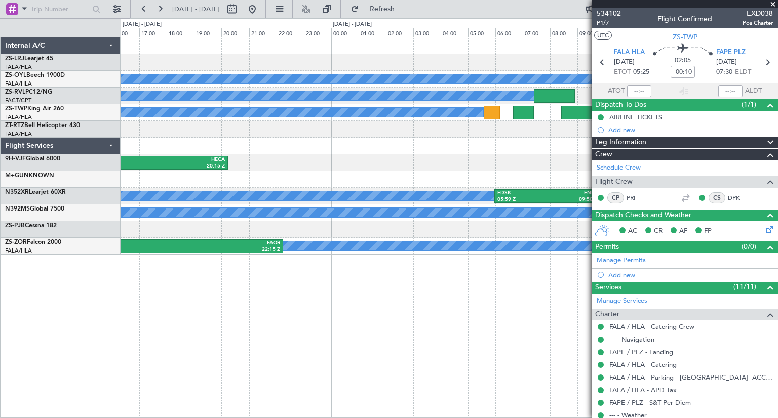
click at [251, 274] on div "FAOR 08:40 Z FACT 10:45 Z A/C Booked A/C Booked A/C Booked A/C Booked A/C Booke…" at bounding box center [449, 227] width 657 height 381
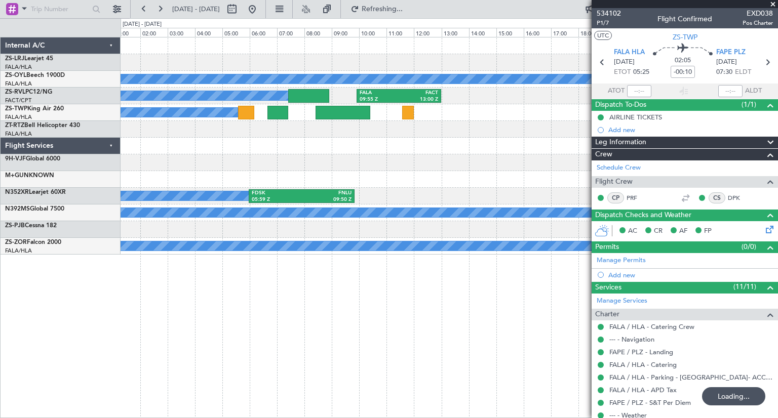
click at [161, 305] on div "A/C Booked A/C Booked A/C Booked A/C Booked A/C Booked A/C Booked A/C Booked A/…" at bounding box center [449, 227] width 657 height 381
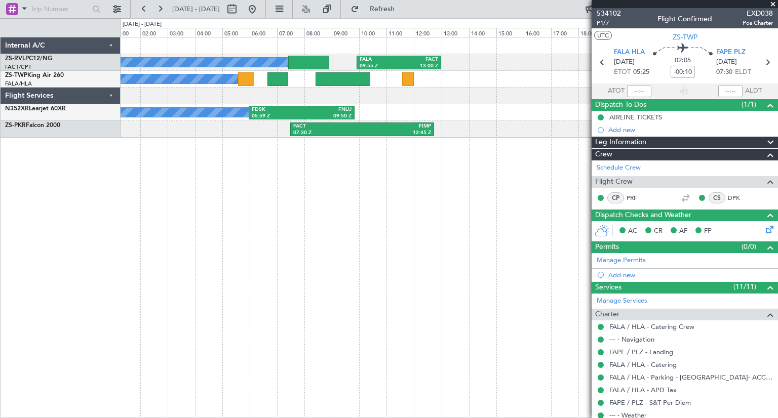
click at [56, 165] on div "A/C Booked A/C Booked A/C Booked FALA 09:55 Z FACT 13:00 Z A/C Booked A/C Booke…" at bounding box center [389, 218] width 778 height 400
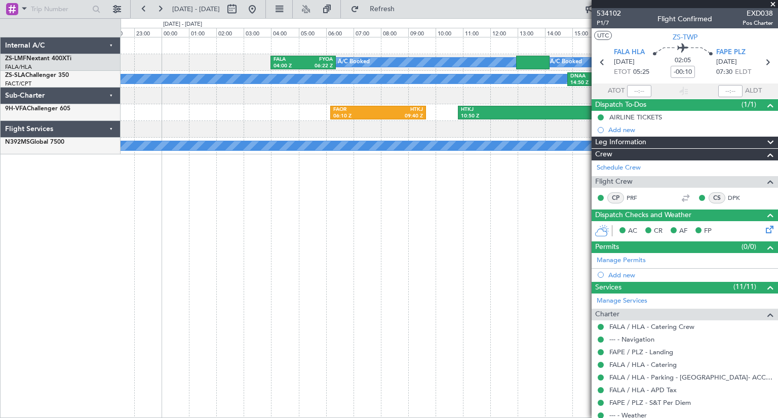
click at [267, 249] on div "A/C Booked A/C Booked A/C Booked FALA 04:00 Z FYOA 06:22 Z A/C Booked DNAA 14:5…" at bounding box center [449, 227] width 657 height 381
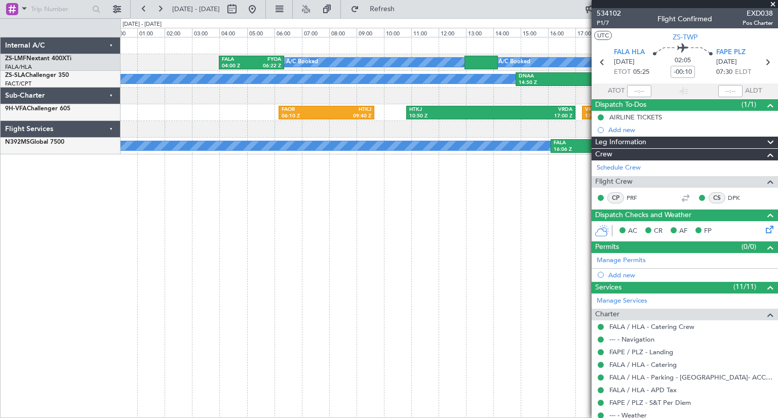
click at [177, 260] on div "A/C Booked A/C Booked A/C Booked FALA 04:00 Z FYOA 06:22 Z A/C Booked A/C Booke…" at bounding box center [449, 227] width 657 height 381
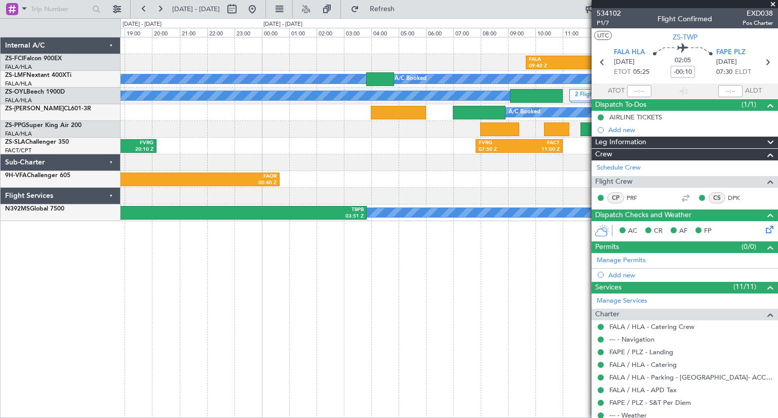
click at [243, 274] on div "FALA 09:40 Z FNLU 13:00 Z A/C Booked A/C Booked A/C Booked A/C Booked A/C Booke…" at bounding box center [449, 227] width 657 height 381
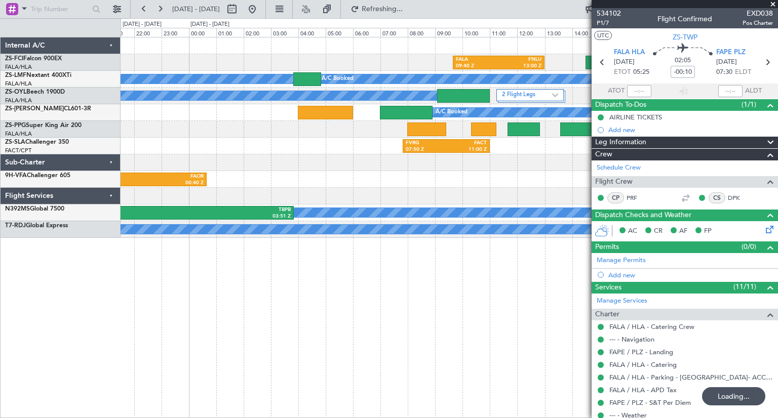
click at [131, 242] on div "FALA 09:40 Z FNLU 13:00 Z A/C Booked A/C Booked A/C Booked A/C Booked A/C Booke…" at bounding box center [449, 227] width 657 height 381
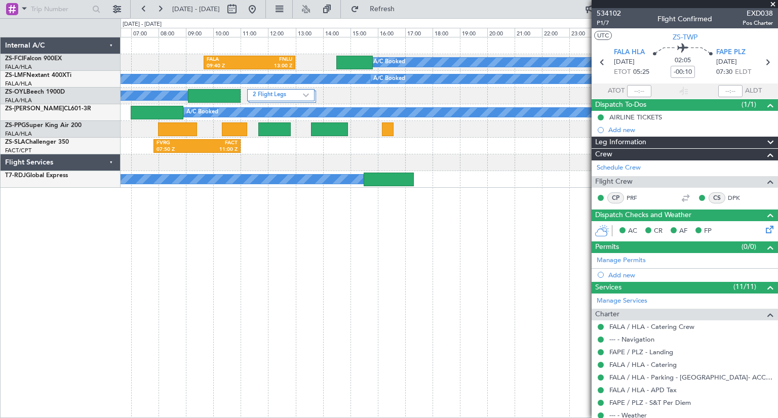
click at [203, 281] on div "FALA 09:40 Z FNLU 13:00 Z A/C Booked A/C Booked A/C Booked A/C Booked A/C Booke…" at bounding box center [449, 227] width 657 height 381
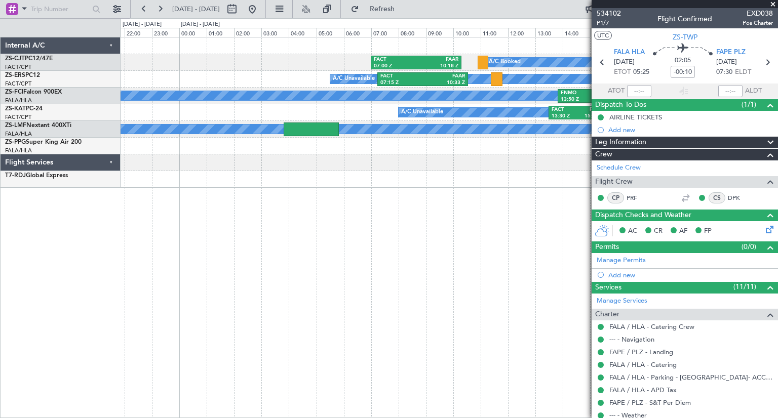
click at [220, 278] on div "A/C Booked A/C Booked FACT 07:00 Z FAAR 10:18 Z A/C Booked A/C Unavailable FACT…" at bounding box center [449, 227] width 657 height 381
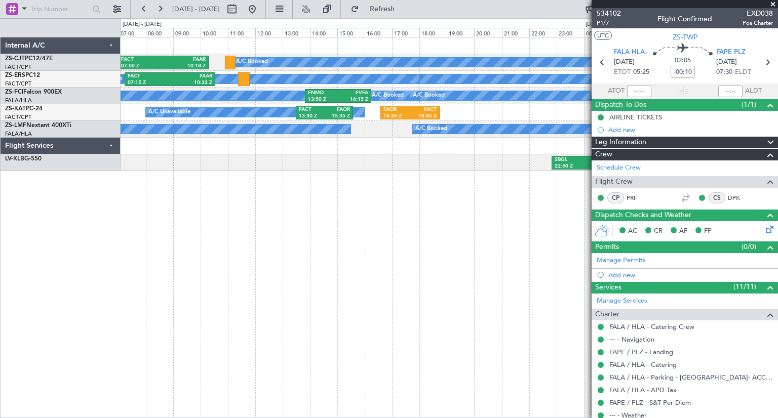
click at [283, 274] on div "A/C Booked A/C Booked FACT 07:00 Z FAAR 10:18 Z A/C Booked A/C Unavailable FACT…" at bounding box center [449, 227] width 657 height 381
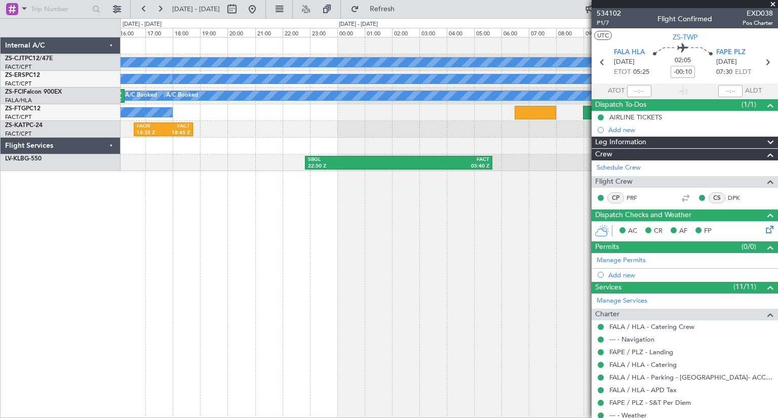
click at [133, 237] on div "A/C Booked A/C Booked FACT 07:00 Z FAAR 10:18 Z A/C Booked A/C Unavailable FACT…" at bounding box center [449, 227] width 657 height 381
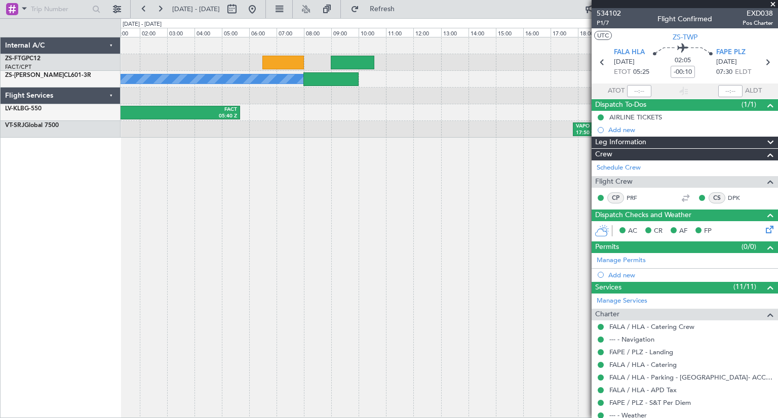
click at [155, 204] on div "A/C Booked SBGL 22:50 Z FACT 05:40 Z VAPO 17:50 Z FACT 04:15 Z" at bounding box center [449, 227] width 657 height 381
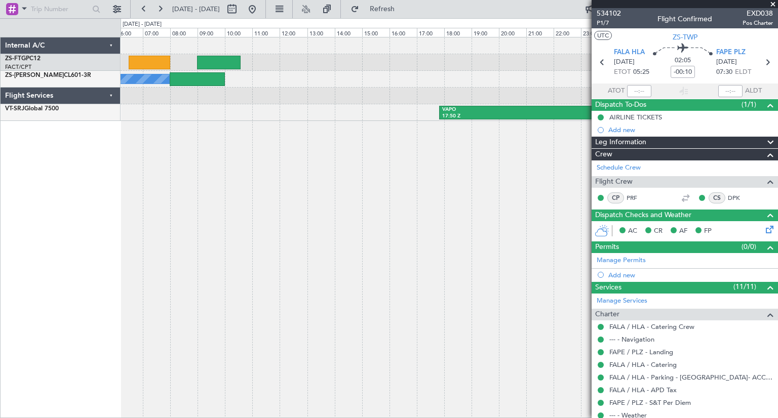
click at [176, 225] on div "A/C Booked VAPO 17:50 Z FACT 04:15 Z" at bounding box center [449, 227] width 657 height 381
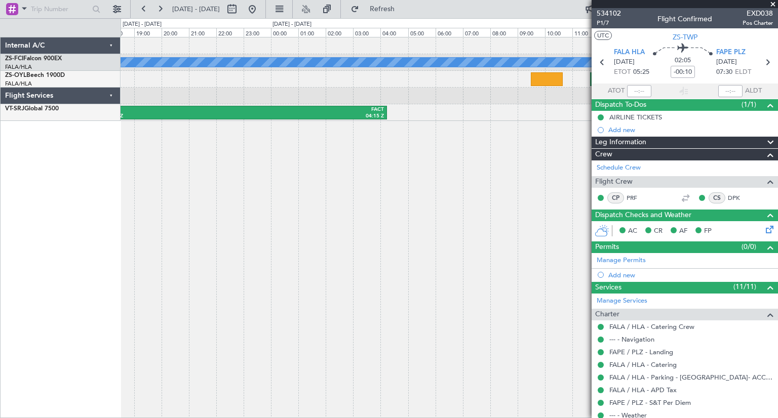
click at [225, 225] on div "A/C Booked A/C Booked A/C Booked A/C Booked A/C Booked A/C Booked A/C Booked A/…" at bounding box center [449, 227] width 657 height 381
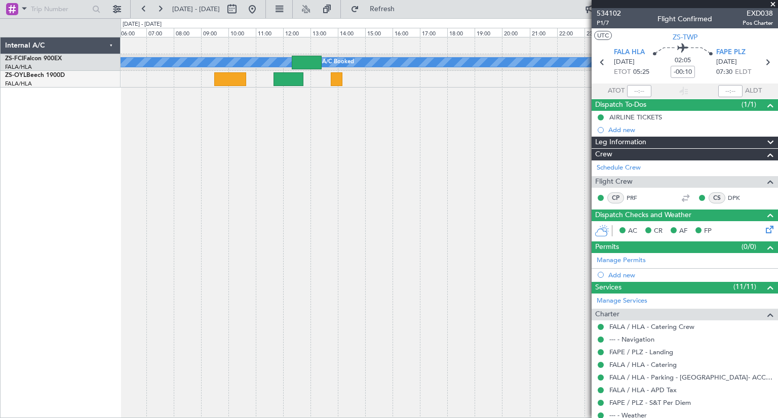
click at [119, 218] on div "A/C Booked A/C Booked A/C Booked A/C Booked A/C Booked A/C Booked A/C Booked A/…" at bounding box center [389, 218] width 778 height 400
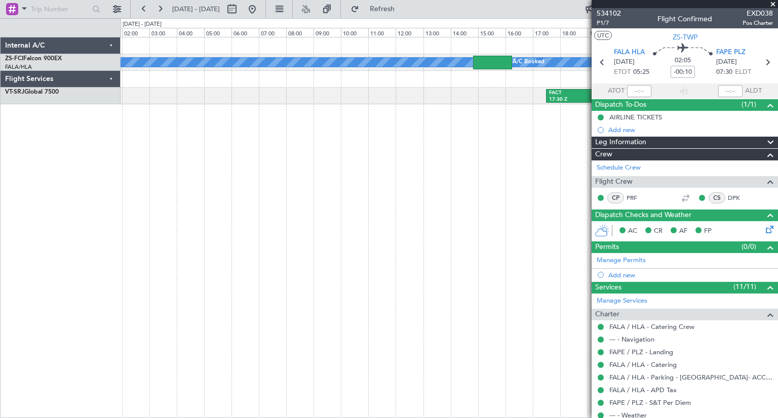
click at [168, 242] on div "A/C Booked A/C Booked A/C Booked A/C Booked A/C Booked A/C Booked A/C Booked A/…" at bounding box center [449, 227] width 657 height 381
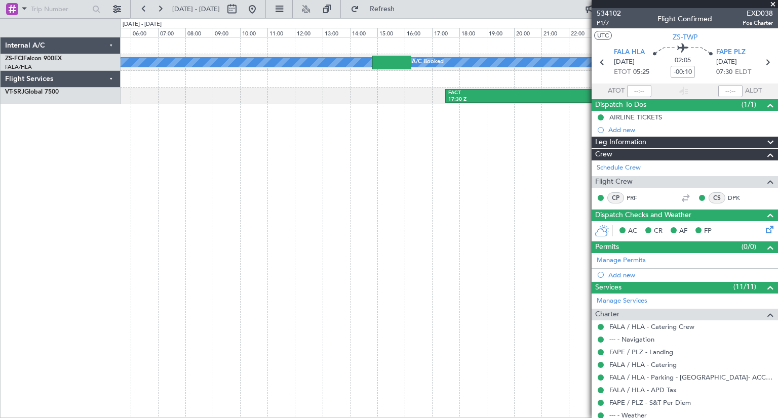
click at [168, 241] on div "A/C Booked A/C Booked A/C Booked A/C Booked A/C Booked A/C Booked A/C Booked A/…" at bounding box center [449, 227] width 657 height 381
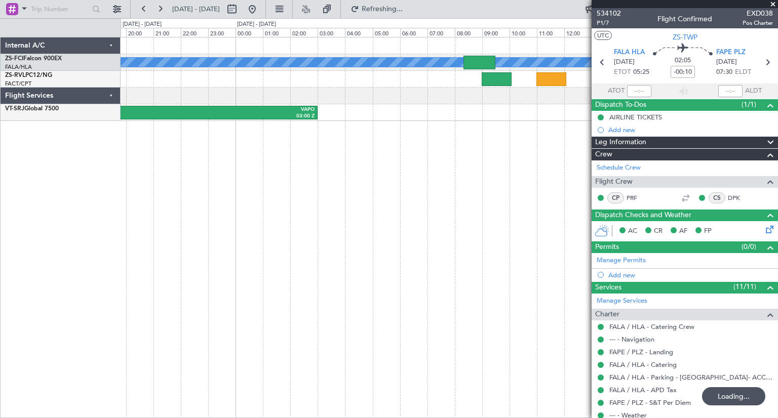
click at [168, 215] on div "A/C Booked A/C Booked A/C Booked A/C Booked A/C Booked FVRG 15:20 Z FALE 17:25 …" at bounding box center [449, 227] width 657 height 381
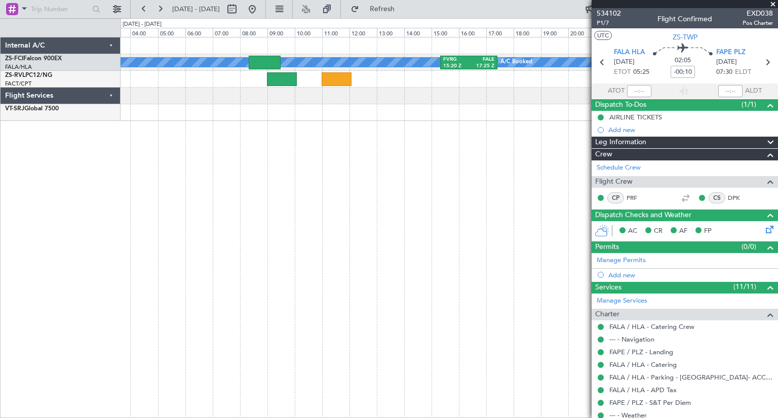
click at [152, 175] on div "A/C Booked A/C Booked A/C Booked A/C Booked A/C Booked FVRG 15:20 Z FALE 17:25 …" at bounding box center [449, 227] width 657 height 381
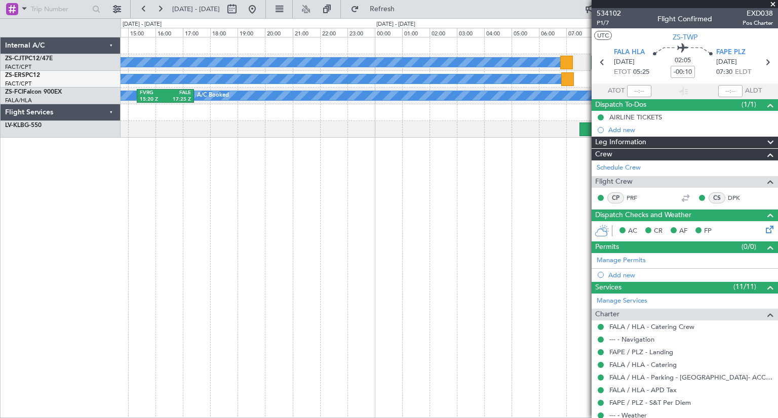
click at [167, 183] on div "A/C Booked A/C Booked A/C Booked A/C Booked FAKN 09:00 Z FVFA 11:35 Z A/C Booke…" at bounding box center [449, 227] width 657 height 381
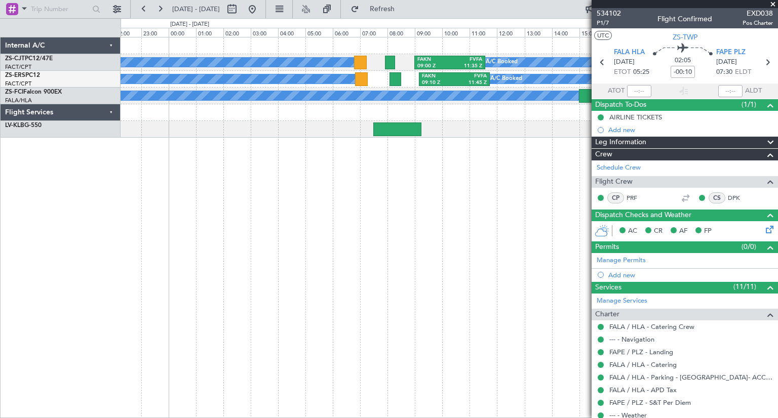
click at [182, 219] on div "A/C Booked A/C Booked A/C Booked A/C Booked FAKN 09:00 Z FVFA 11:35 Z A/C Booke…" at bounding box center [449, 227] width 657 height 381
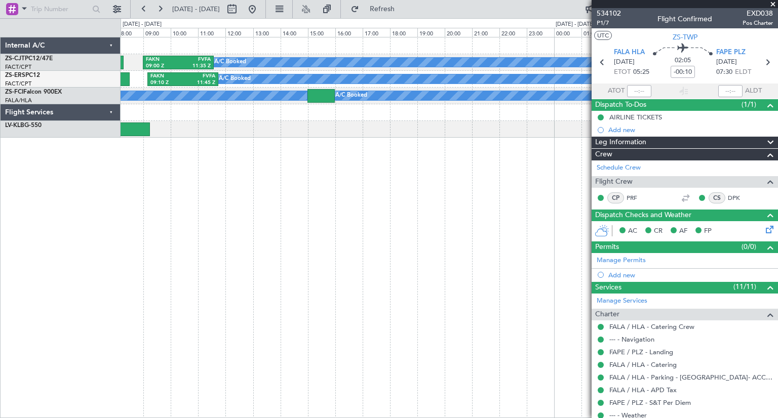
click at [243, 256] on div "A/C Booked A/C Booked FAKN 09:00 Z FVFA 11:35 Z A/C Booked A/C Booked A/C Booke…" at bounding box center [449, 227] width 657 height 381
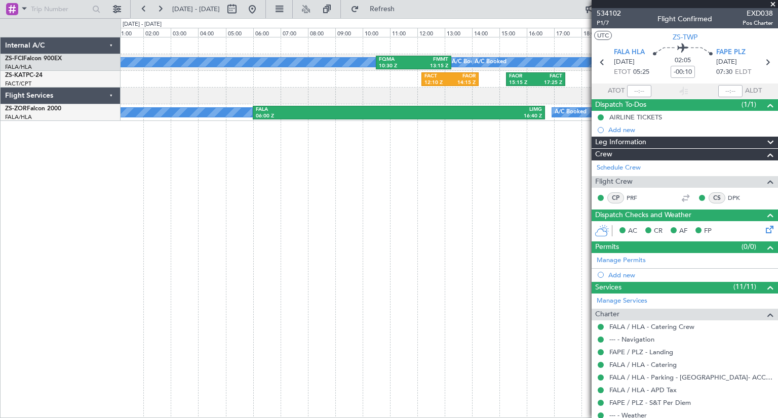
click at [141, 217] on div "A/C Booked A/C Booked A/C Booked A/C Booked A/C Booked FQMA 10:30 Z FMMT 13:15 …" at bounding box center [449, 227] width 657 height 381
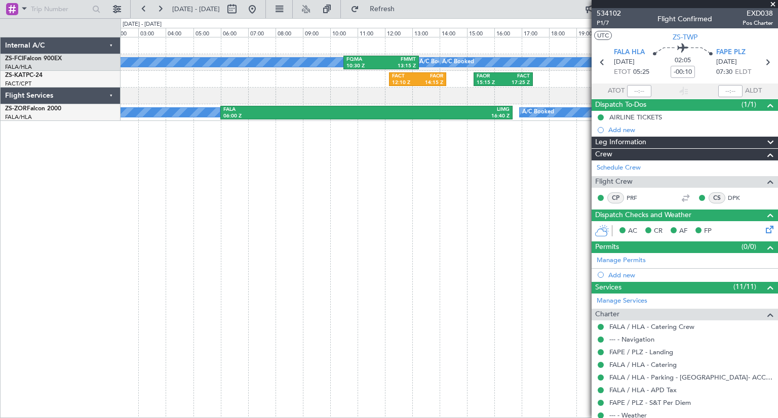
click at [134, 195] on div "A/C Booked A/C Booked A/C Booked A/C Booked A/C Booked FQMA 10:30 Z FMMT 13:15 …" at bounding box center [449, 227] width 657 height 381
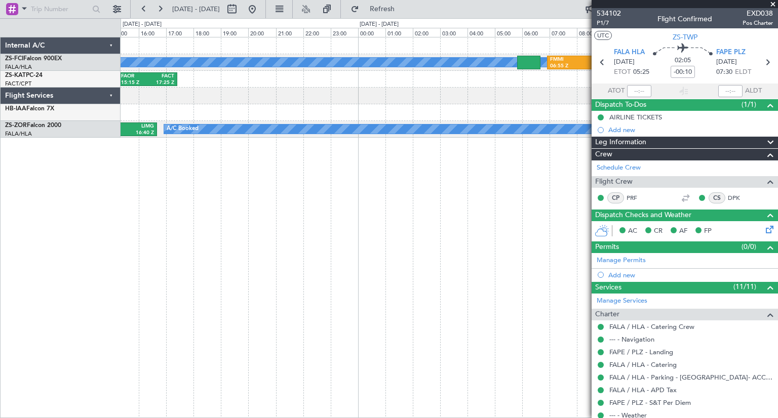
click at [109, 181] on div "A/C Booked A/C Booked A/C Booked A/C Booked A/C Booked FMMI 06:55 Z FALA 10:00 …" at bounding box center [389, 218] width 778 height 400
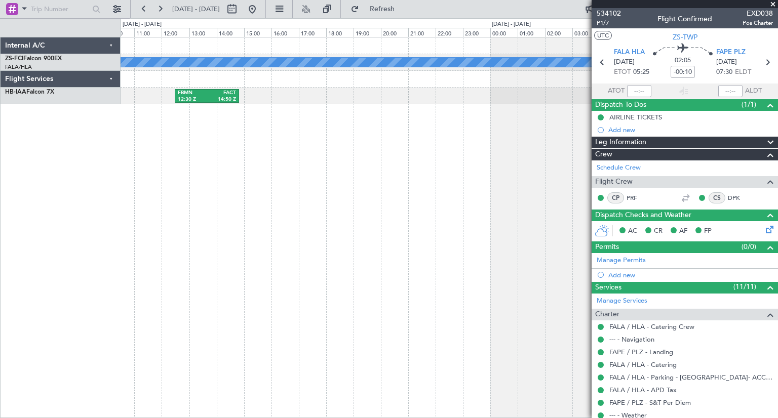
click at [111, 215] on div "A/C Booked FMMI 06:55 Z FALA 10:00 Z A/C Booked A/C Booked A/C Booked A/C Booke…" at bounding box center [389, 218] width 778 height 400
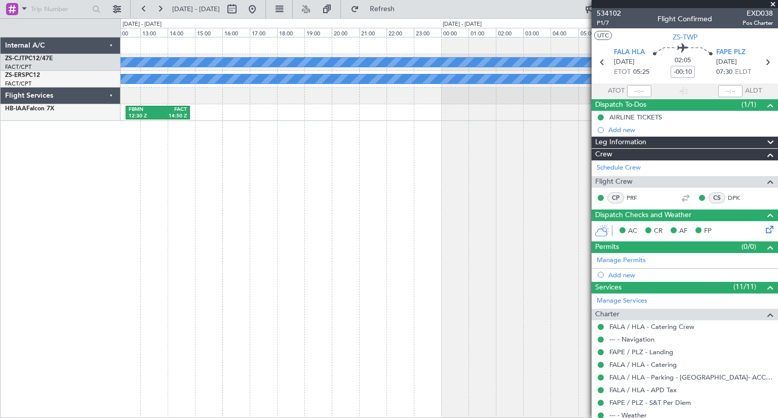
click at [174, 222] on div "A/C Booked A/C Booked FAOR 10:45 Z FACT 13:38 Z A/C Booked FVFA 08:05 Z FAOR 10…" at bounding box center [449, 227] width 657 height 381
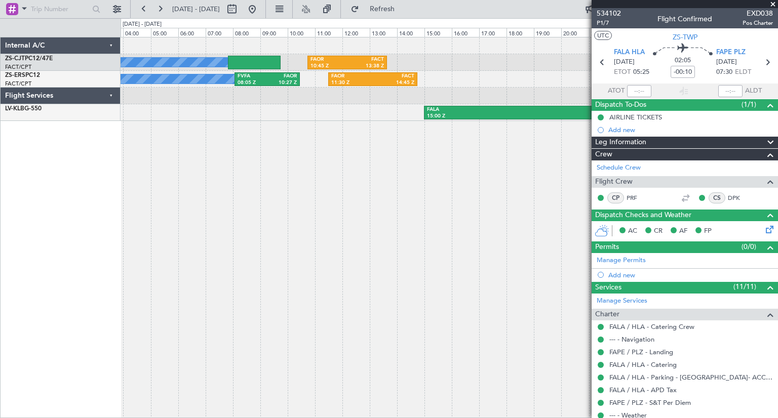
click at [222, 183] on div "A/C Booked A/C Booked FAOR 10:45 Z FACT 13:38 Z A/C Booked FVFA 08:05 Z FAOR 10…" at bounding box center [449, 227] width 657 height 381
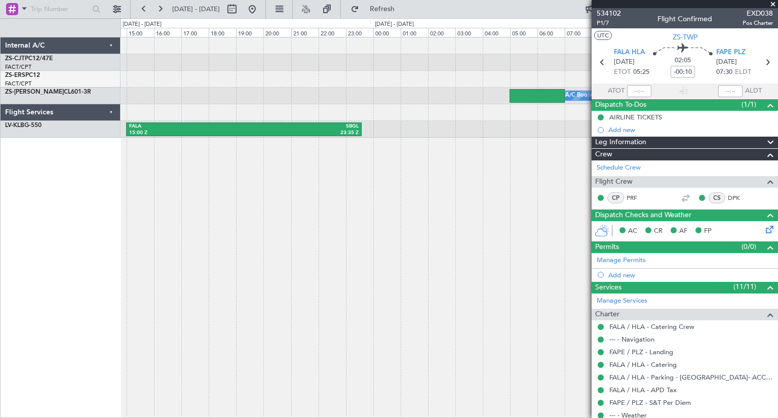
click at [227, 184] on div "FAOR 10:45 Z FACT 13:38 Z FAOR 11:30 Z FACT 14:45 Z FVFA 08:05 Z FAOR 10:27 Z A…" at bounding box center [449, 227] width 657 height 381
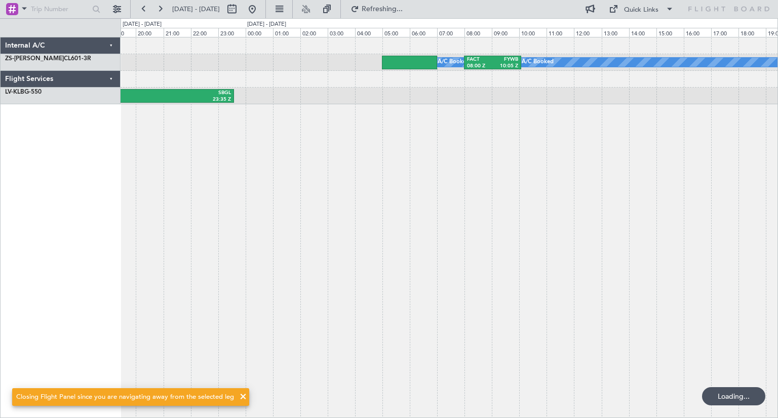
click at [202, 158] on div "A/C Booked A/C Booked A/C Booked A/C Booked FACT 08:00 Z FYWB 10:05 Z FALA 15:0…" at bounding box center [449, 227] width 657 height 381
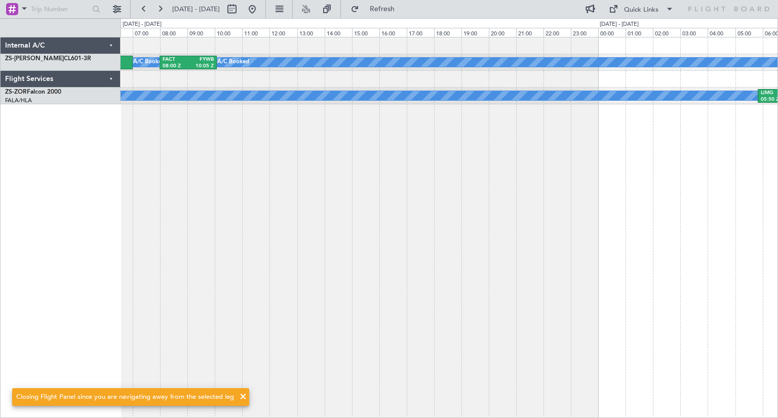
click at [118, 173] on div "A/C Booked A/C Booked A/C Booked A/C Booked FACT 08:00 Z FYWB 10:05 Z A/C Booke…" at bounding box center [389, 218] width 778 height 400
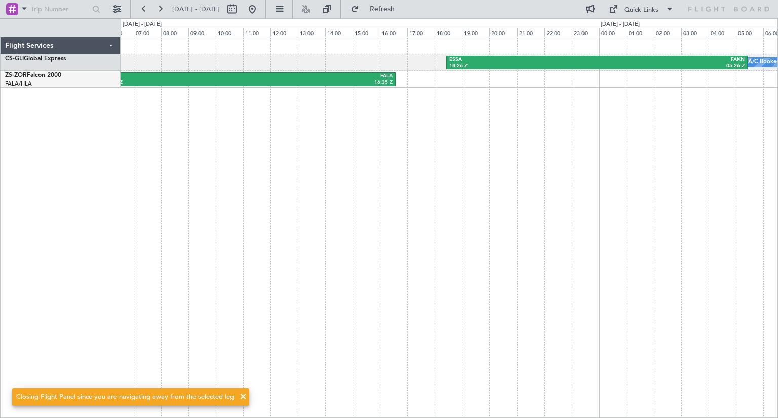
click at [249, 175] on div "ESSA 18:26 Z FAKN 05:26 Z A/C Booked LIMG 05:50 Z FALA 16:35 Z A/C Booked" at bounding box center [449, 227] width 657 height 381
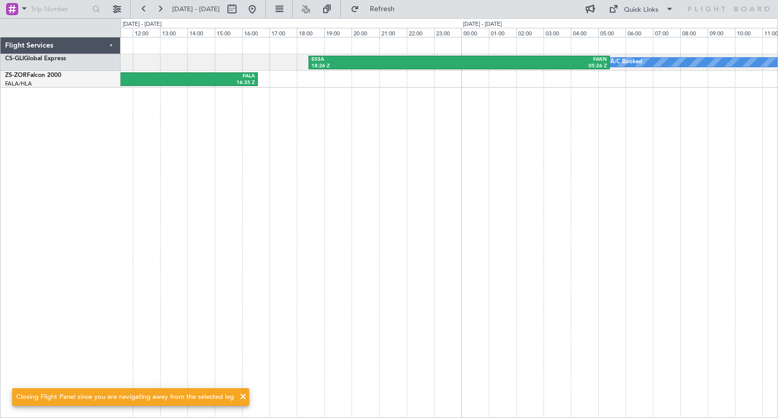
click at [105, 172] on div "ESSA 18:26 Z FAKN 05:26 Z A/C Booked LIMG 05:50 Z FALA 16:35 Z A/C Booked Fligh…" at bounding box center [389, 218] width 778 height 400
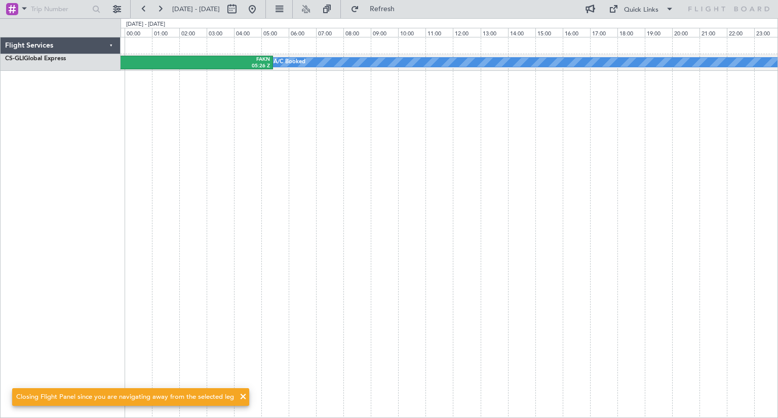
click at [114, 187] on div "ESSA 18:26 Z FAKN 05:26 Z A/C Booked Flight Services CS-GLI Global Express 0 0 …" at bounding box center [389, 218] width 778 height 400
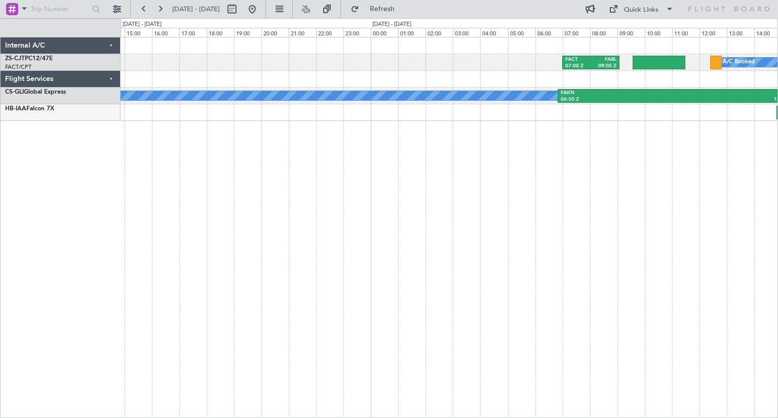
click at [262, 153] on div "A/C Booked FACT 07:00 Z FABL 09:05 Z A/C Booked FAKN 06:50 Z LTBA 15:30 Z FACT …" at bounding box center [449, 227] width 657 height 381
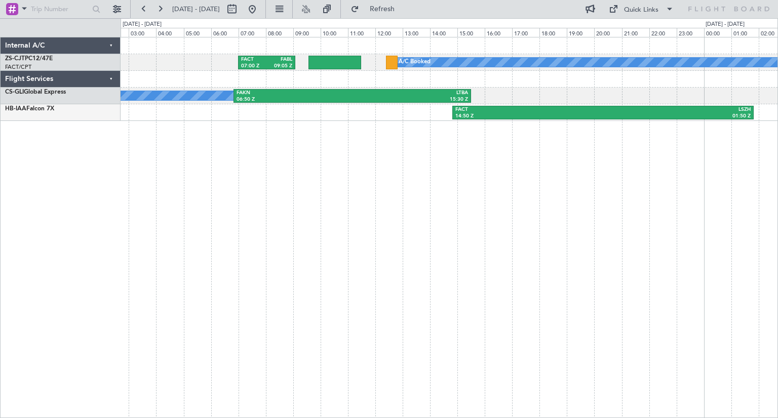
click at [389, 176] on div "A/C Booked FACT 07:00 Z FABL 09:05 Z A/C Booked FAKN 06:50 Z LTBA 15:30 Z FACT …" at bounding box center [449, 227] width 657 height 381
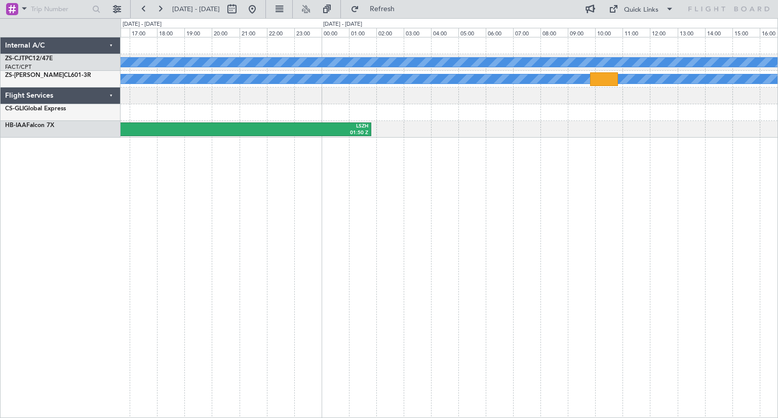
click at [265, 180] on div "A/C Booked A/C Booked A/C Booked A/C Booked A/C Booked FAKN 06:50 Z LTBA 15:30 …" at bounding box center [449, 227] width 657 height 381
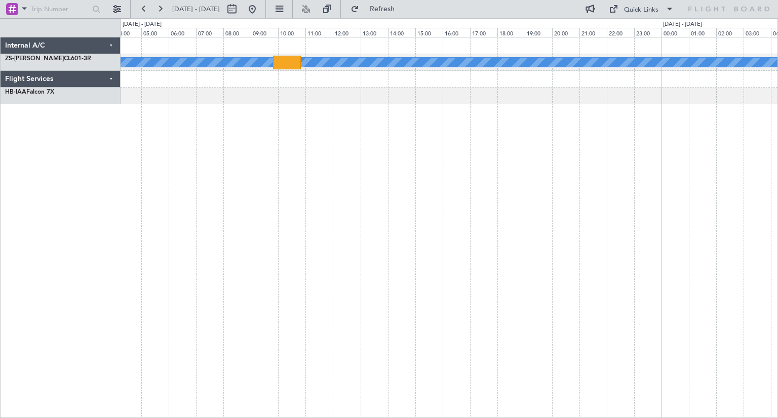
click at [356, 214] on div "A/C Booked A/C Booked A/C Booked A/C Booked FACT 14:50 Z LSZH 01:50 Z" at bounding box center [449, 227] width 657 height 381
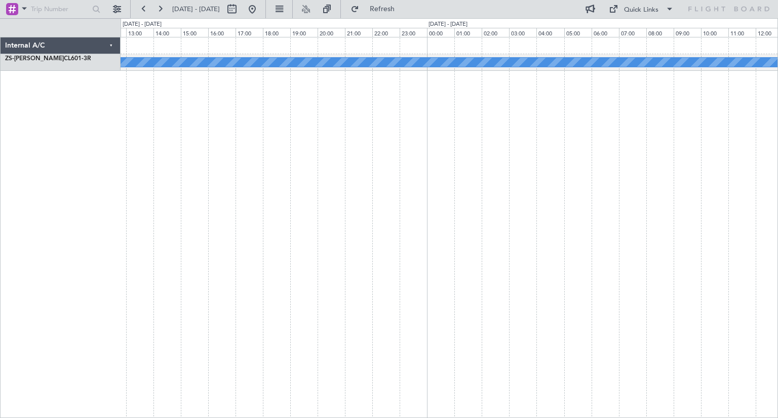
click at [290, 203] on div "A/C Booked A/C Booked A/C Booked A/C Booked" at bounding box center [449, 227] width 657 height 381
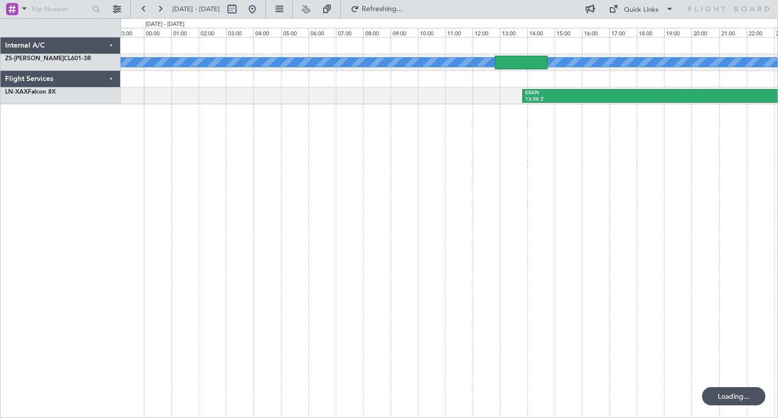
click at [225, 192] on div "A/C Booked A/C Booked A/C Booked ESKN 13:50 Z FACT 03:00 Z" at bounding box center [449, 227] width 657 height 381
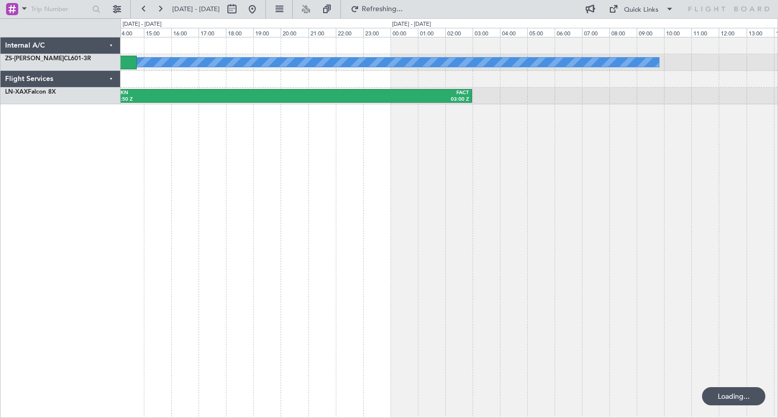
click at [310, 210] on div "A/C Booked A/C Booked A/C Booked ESKN 13:50 Z FACT 03:00 Z" at bounding box center [449, 227] width 657 height 381
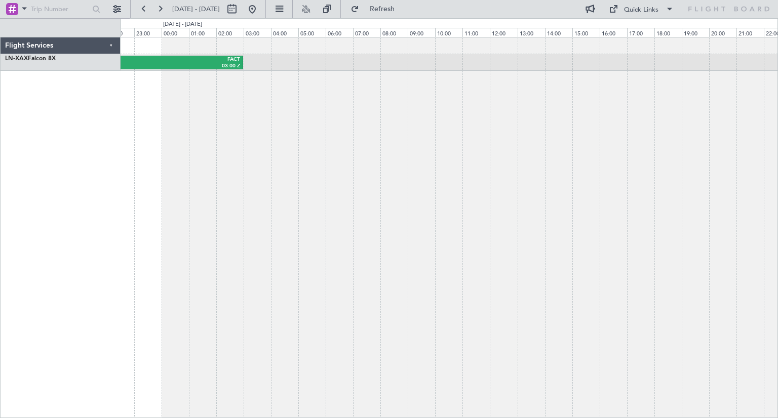
click at [205, 187] on div "ESKN 13:50 Z FACT 03:00 Z" at bounding box center [449, 227] width 657 height 381
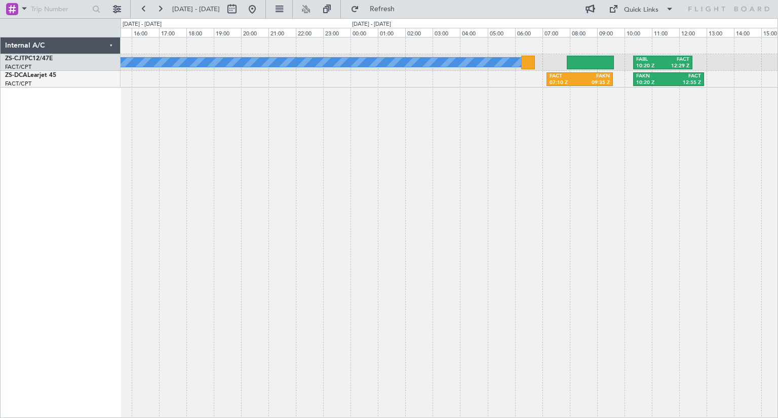
click at [231, 185] on div "A/C Booked FABL 10:20 Z FACT 12:29 Z FACT 07:10 Z FAKN 09:35 Z FAKN 10:20 Z FAC…" at bounding box center [449, 227] width 657 height 381
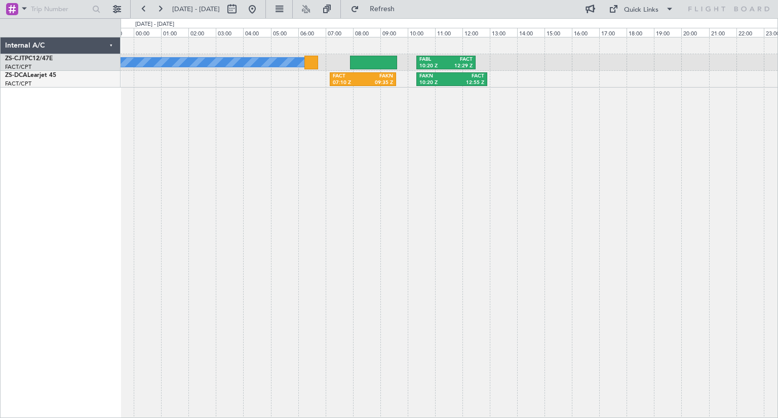
click at [125, 176] on div "A/C Booked FABL 10:20 Z FACT 12:29 Z FACT 07:10 Z FAKN 09:35 Z FAKN 10:20 Z FAC…" at bounding box center [449, 227] width 657 height 381
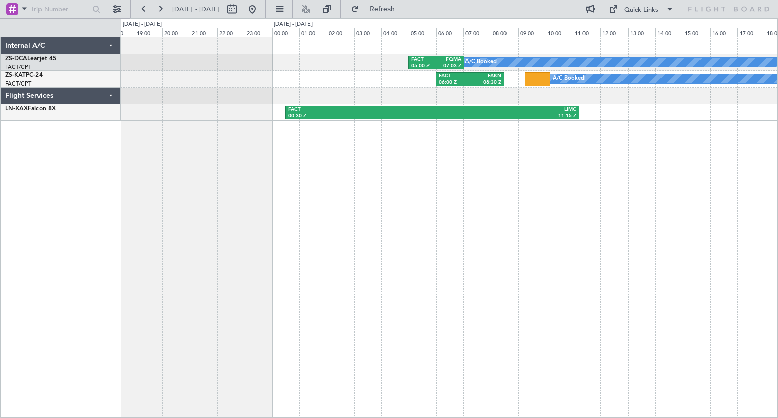
click at [182, 203] on div "FACT 05:00 Z FQMA 07:03 Z A/C Booked FAKN 10:20 Z FACT 12:55 Z A/C Booked FACT …" at bounding box center [449, 227] width 657 height 381
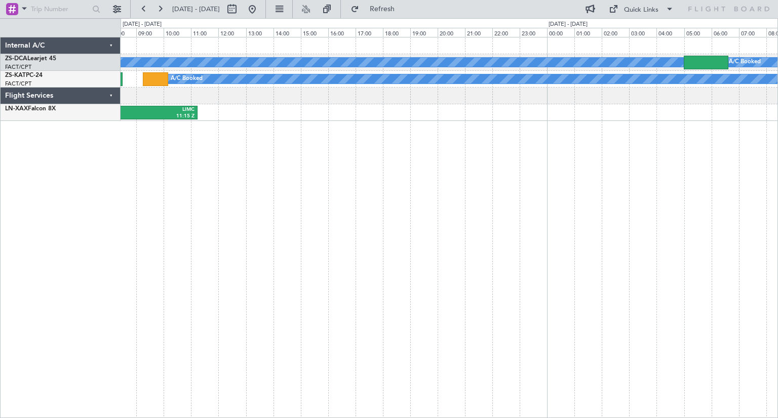
click at [264, 221] on div "A/C Booked A/C Booked FACT 05:00 Z FQMA 07:03 Z A/C Booked FACT 06:00 Z FAKN 08…" at bounding box center [449, 227] width 657 height 381
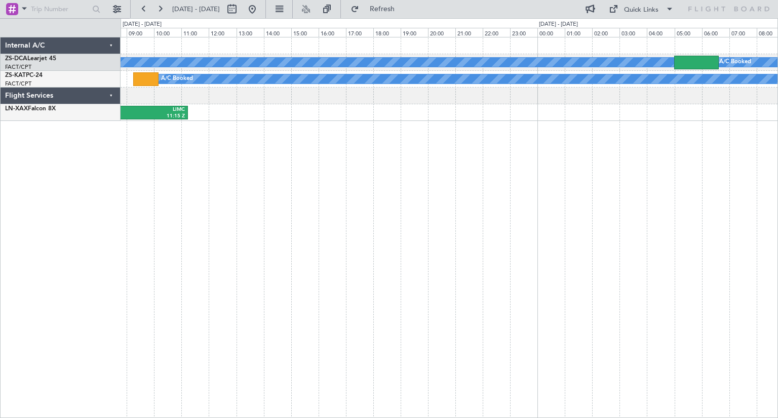
click at [260, 195] on div "A/C Booked A/C Booked FACT 05:00 Z FQMA 07:03 Z A/C Booked FACT 06:00 Z FAKN 08…" at bounding box center [449, 227] width 657 height 381
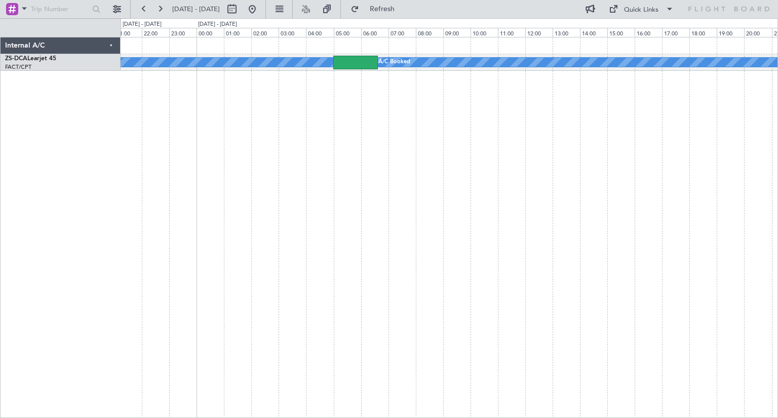
click at [134, 190] on div "A/C Booked A/C Booked" at bounding box center [449, 227] width 657 height 381
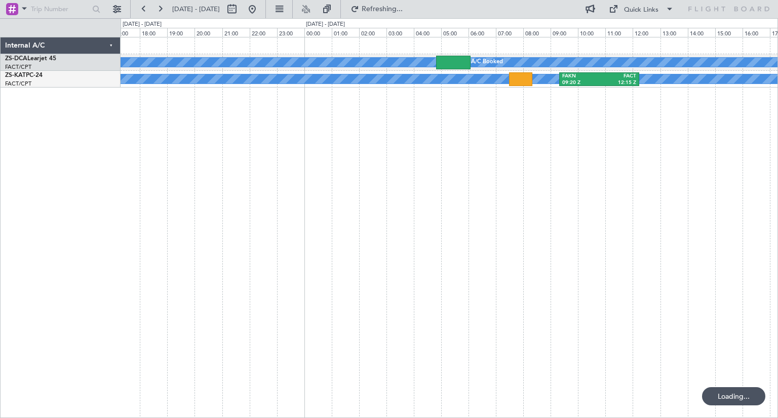
click at [186, 146] on div "A/C Booked A/C Booked A/C Booked FAKN 09:20 Z FACT 12:15 Z" at bounding box center [449, 227] width 657 height 381
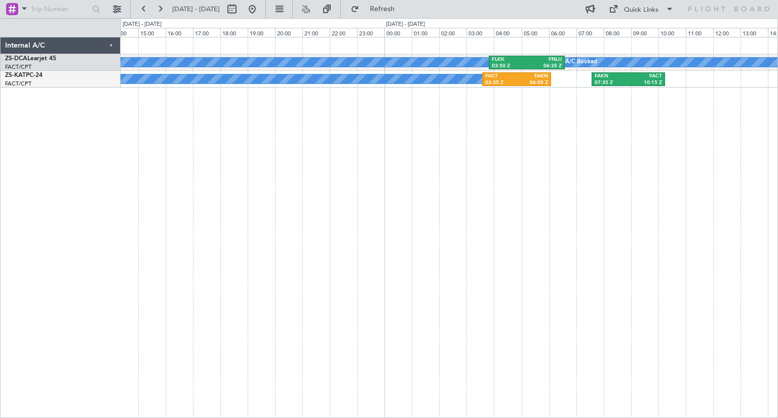
click at [248, 262] on div "A/C Booked FLKK 03:50 Z FNLU 06:35 Z A/C Booked A/C Booked FACT 03:35 Z FAKN 06…" at bounding box center [449, 227] width 657 height 381
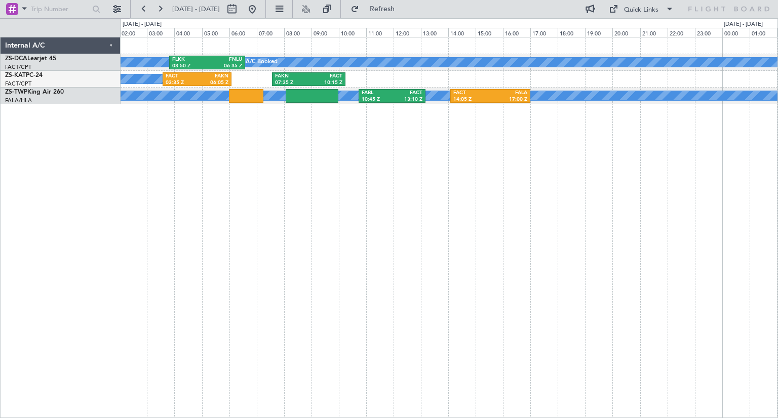
click at [327, 224] on div "A/C Booked A/C Booked FLKK 03:50 Z FNLU 06:35 Z FNLU 08:00 Z FYWH 10:10 Z A/C B…" at bounding box center [449, 227] width 657 height 381
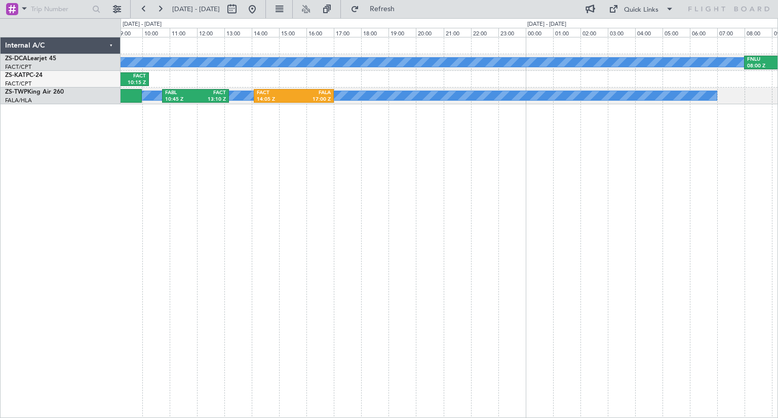
click at [103, 246] on div "A/C Booked FNLU 08:00 Z FYWH 10:10 Z FLKK 03:50 Z FNLU 06:35 Z A/C Booked FAKN …" at bounding box center [389, 218] width 778 height 400
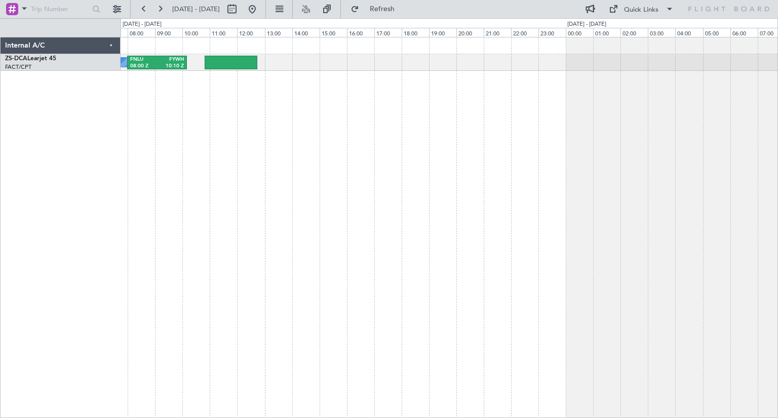
click at [240, 243] on div "A/C Booked FNLU 08:00 Z FYWH 10:10 Z" at bounding box center [449, 227] width 657 height 381
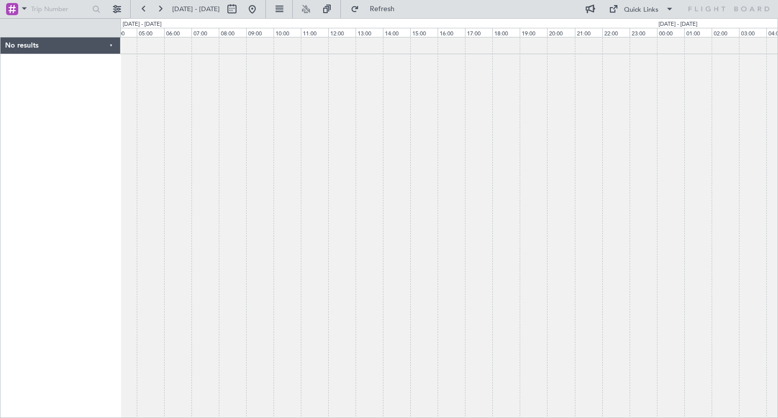
click at [182, 252] on div at bounding box center [449, 227] width 657 height 381
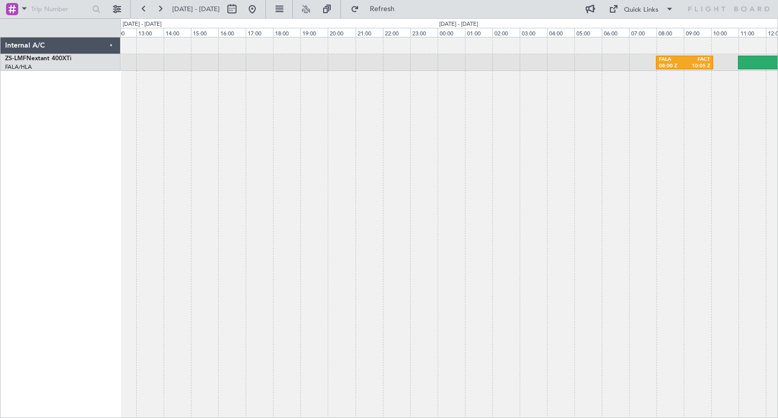
click at [598, 217] on div "FALA 08:00 Z FACT 10:05 Z" at bounding box center [449, 227] width 657 height 381
click at [260, 6] on button at bounding box center [252, 9] width 16 height 16
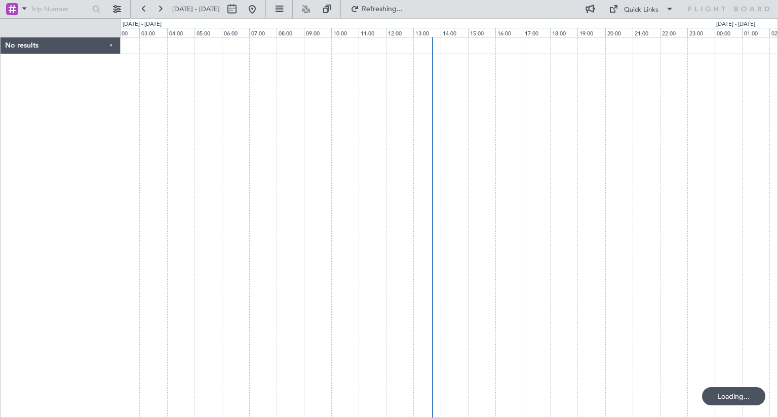
click at [506, 137] on div at bounding box center [449, 227] width 657 height 381
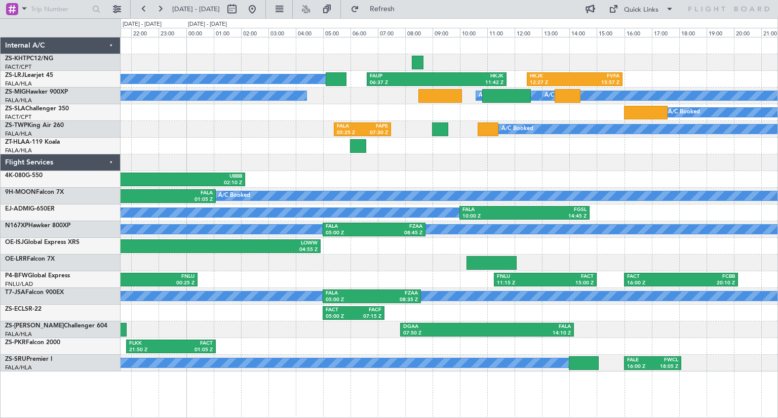
click at [499, 160] on div at bounding box center [449, 162] width 657 height 17
click at [260, 14] on button at bounding box center [252, 9] width 16 height 16
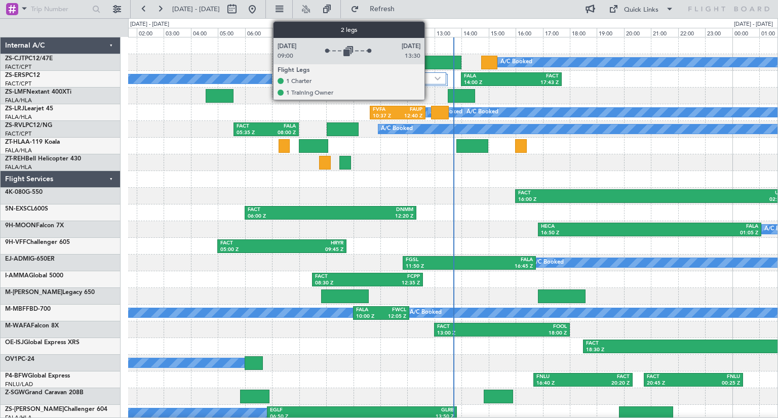
click at [429, 82] on label "2 Flight Legs" at bounding box center [382, 78] width 103 height 9
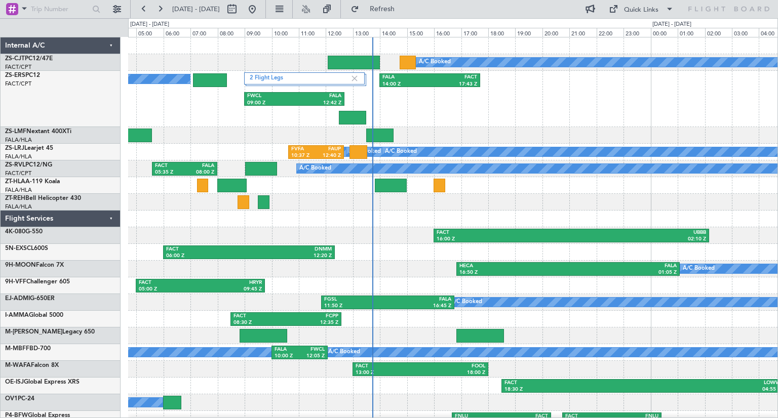
click at [547, 112] on div "2 Flight Legs A/C Booked A/C Booked FALA 14:00 Z FACT 17:43 Z FWCL 09:00 Z FALA…" at bounding box center [452, 99] width 649 height 56
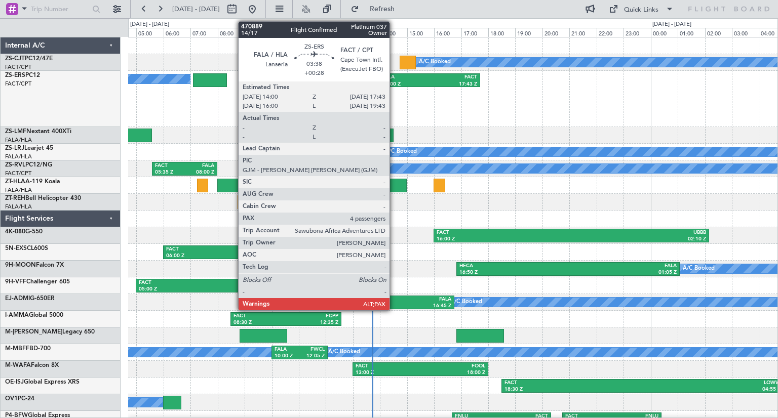
click at [394, 80] on div "FALA" at bounding box center [406, 77] width 48 height 7
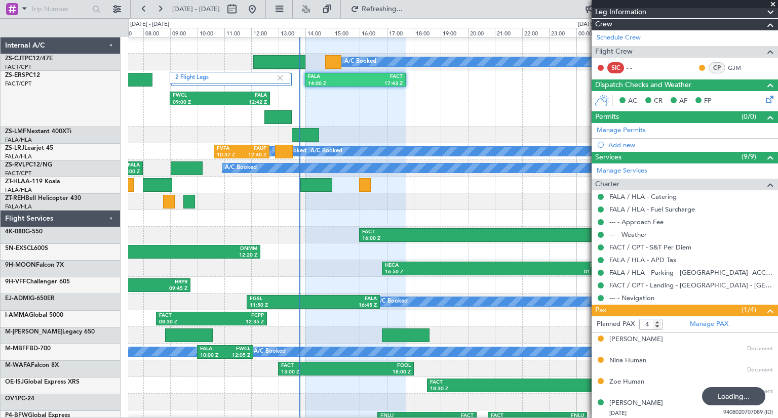
click at [456, 113] on div "2 Flight Legs FALA 14:00 Z FACT 17:43 Z FWCL 09:00 Z FALA 12:42 Z A/C Booked A/…" at bounding box center [452, 98] width 649 height 56
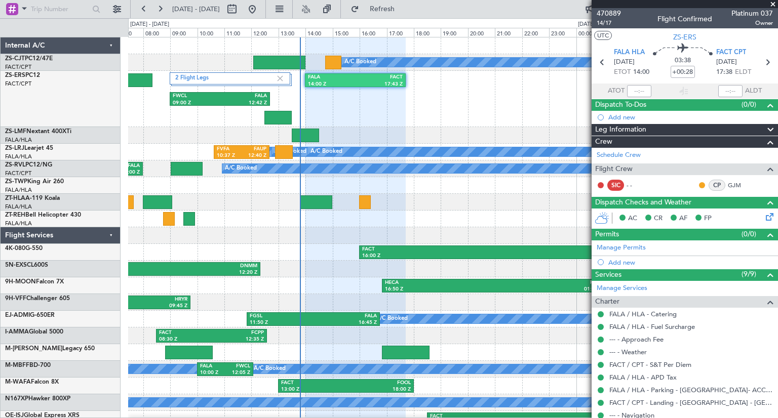
scroll to position [118, 0]
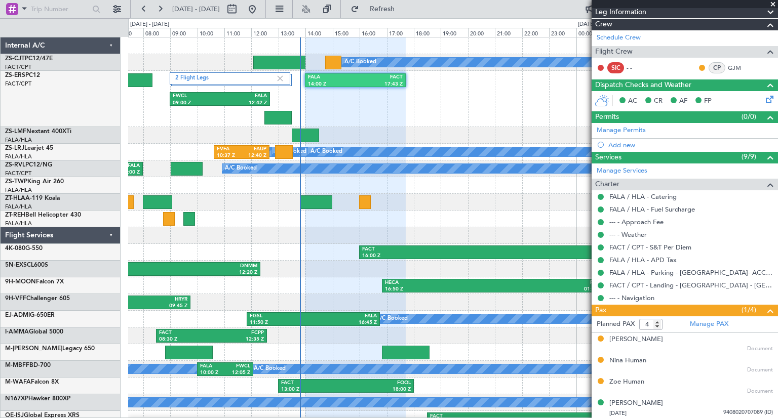
click at [452, 207] on div at bounding box center [452, 202] width 649 height 17
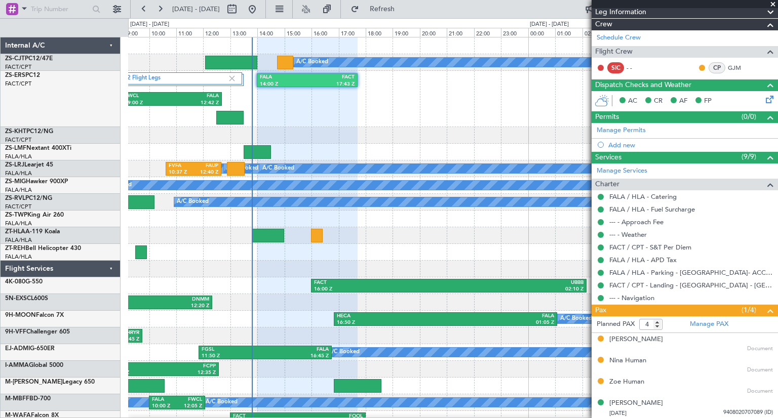
click at [773, 5] on span at bounding box center [773, 4] width 10 height 9
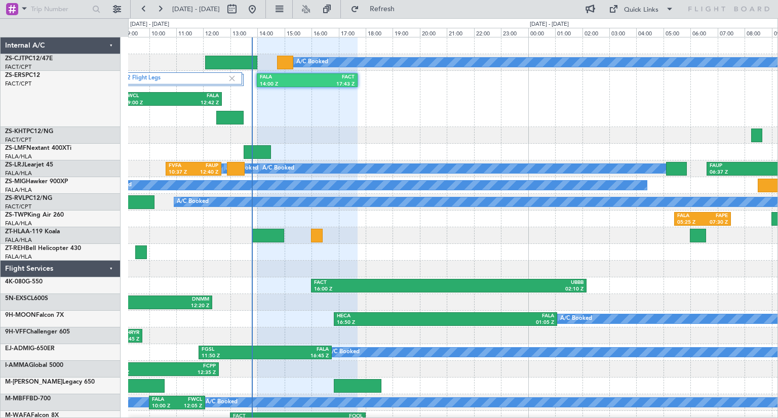
type input "0"
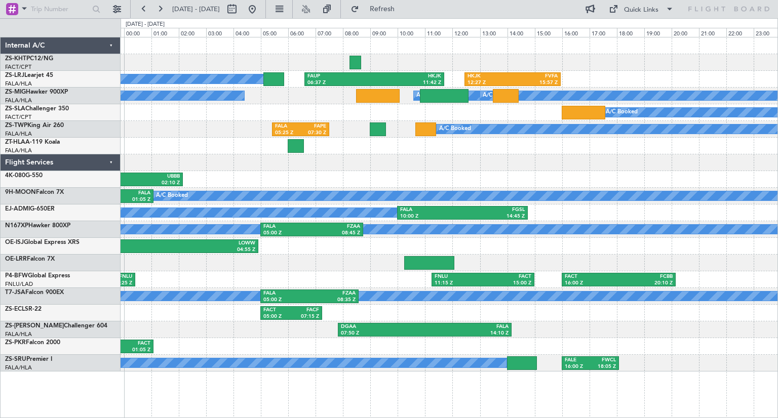
click at [602, 215] on div "A/C Booked FALA 10:00 Z FGSL 14:45 Z" at bounding box center [449, 213] width 657 height 17
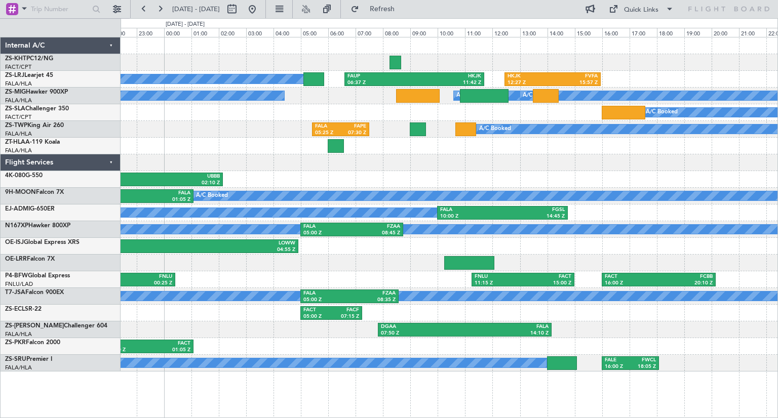
click at [397, 182] on div "FACT 16:00 Z UBBB 02:10 Z" at bounding box center [449, 179] width 657 height 17
